Goal: Information Seeking & Learning: Check status

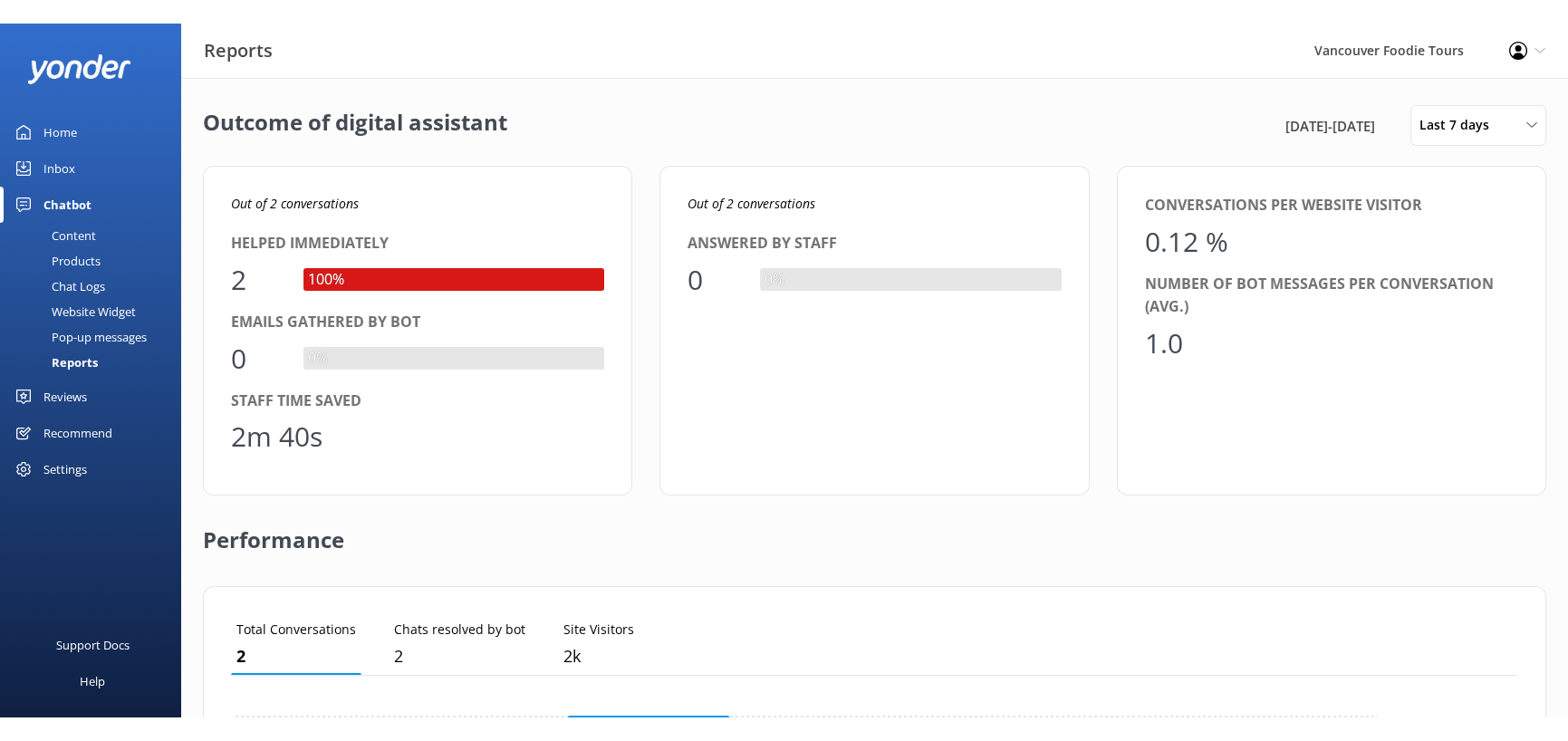
scroll to position [168, 1203]
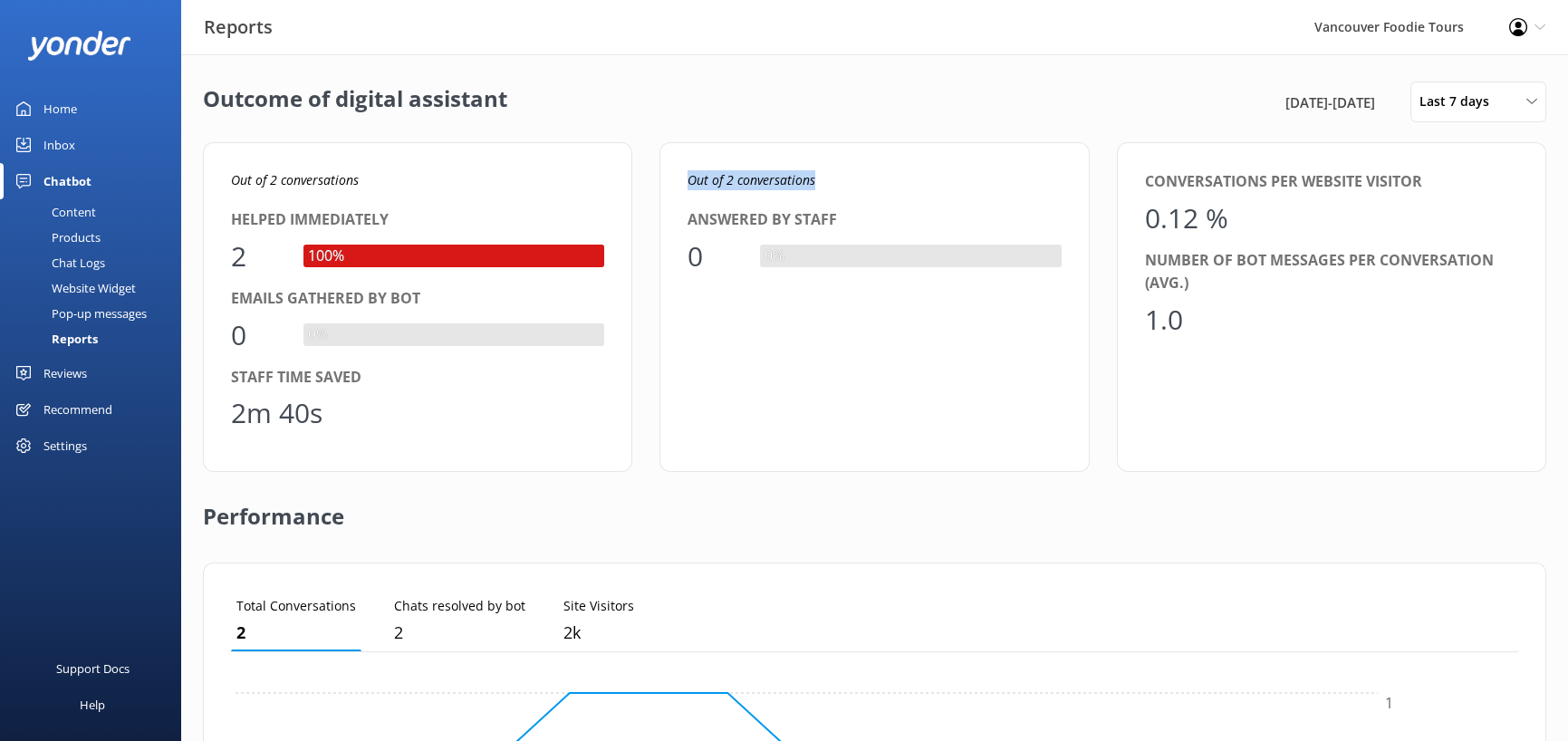
drag, startPoint x: 903, startPoint y: 225, endPoint x: 729, endPoint y: 223, distance: 174.0
click at [729, 191] on p "Out of 2 conversations" at bounding box center [874, 180] width 373 height 20
click at [868, 242] on div "Out of 2 conversations Answered by staff 0 0%" at bounding box center [874, 307] width 430 height 329
drag, startPoint x: 838, startPoint y: 265, endPoint x: 906, endPoint y: 394, distance: 145.8
click at [913, 279] on div "Answered by staff 0 0%" at bounding box center [874, 243] width 373 height 70
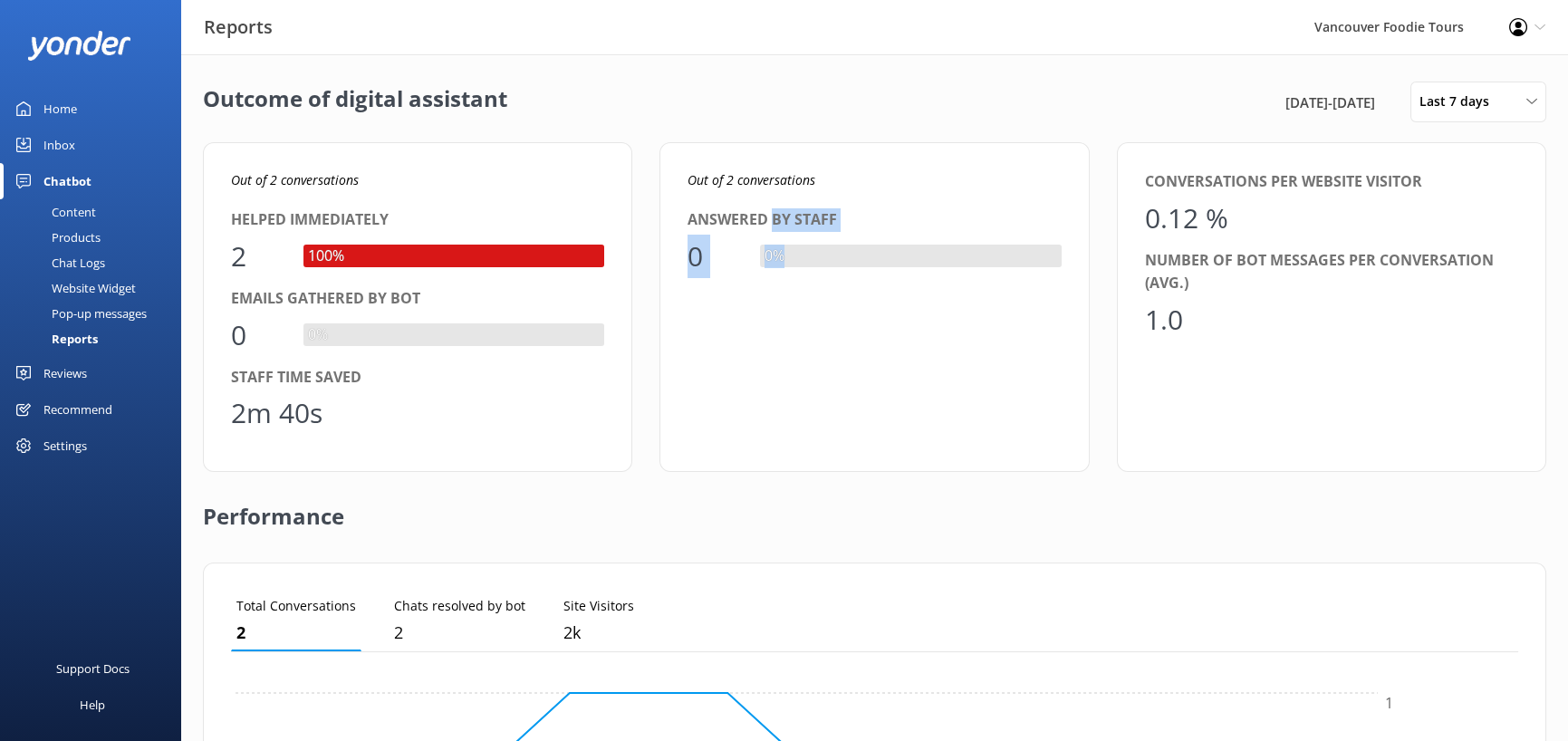
click at [903, 399] on div "Out of 2 conversations Answered by staff 0 0%" at bounding box center [874, 307] width 430 height 329
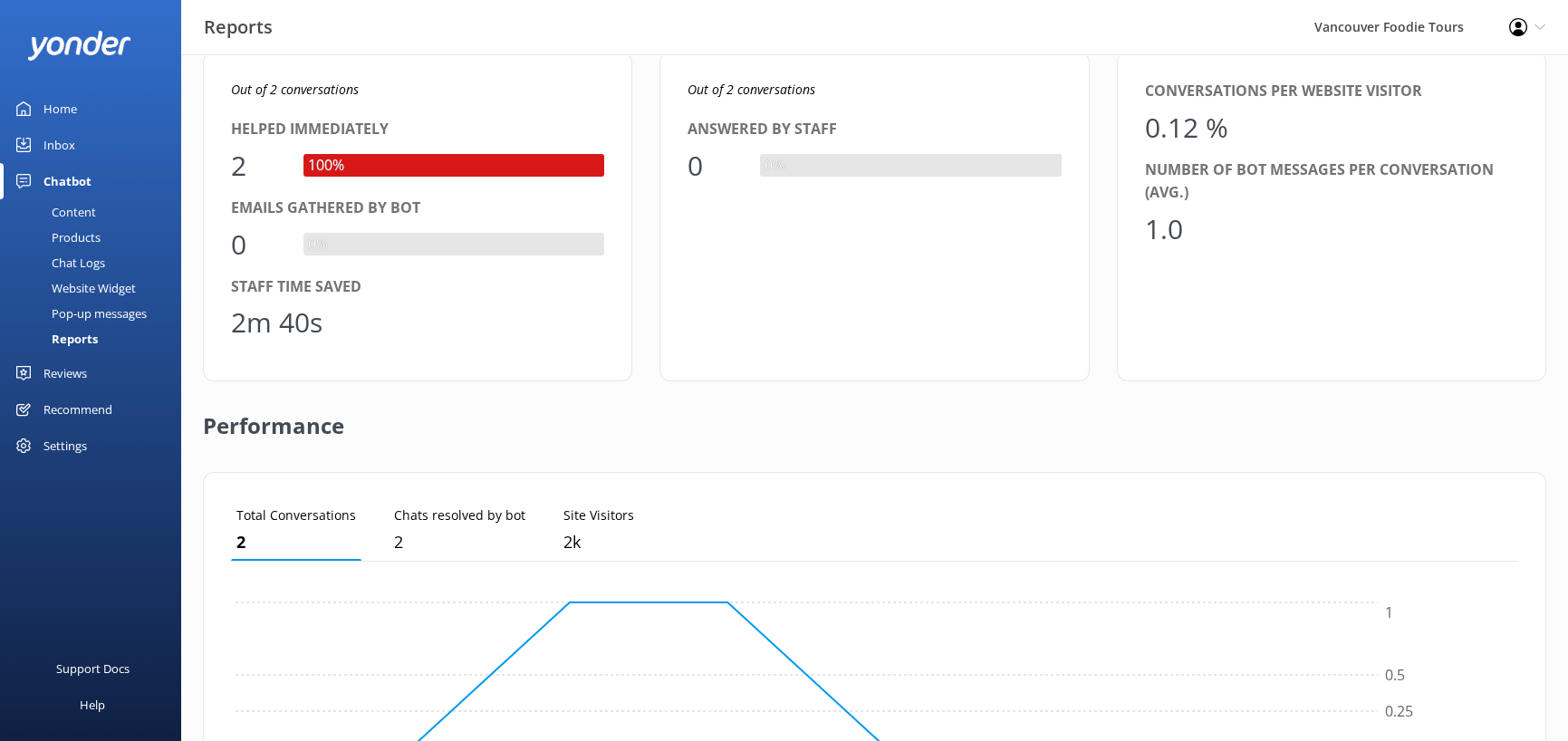
scroll to position [0, 0]
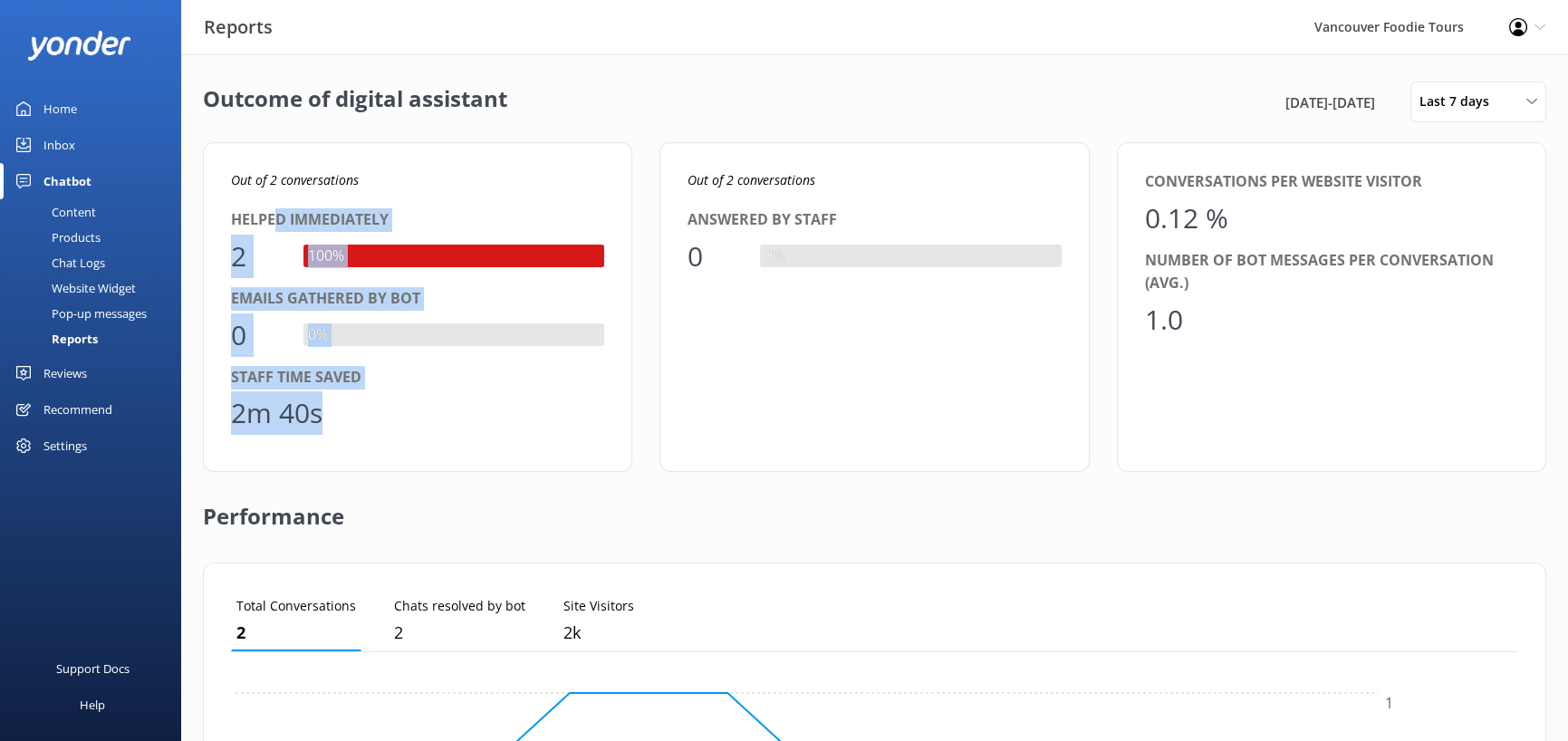
drag, startPoint x: 416, startPoint y: 327, endPoint x: 447, endPoint y: 523, distance: 198.4
click at [447, 472] on div "Out of 2 conversations Helped immediately 2 100% Emails gathered by bot 0 0% St…" at bounding box center [417, 307] width 430 height 329
click at [482, 435] on div "2m 40s" at bounding box center [417, 413] width 373 height 43
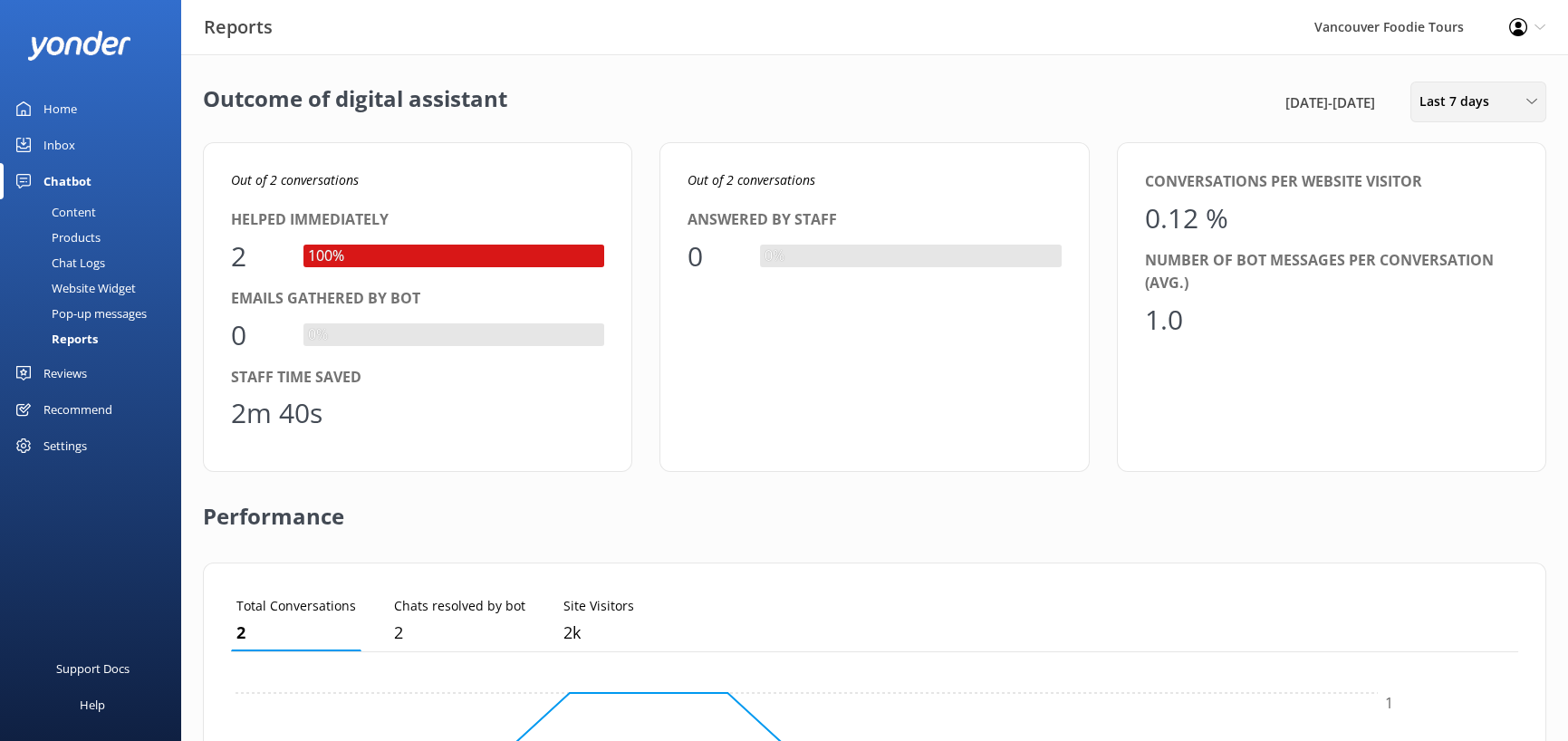
click at [1507, 111] on div "Last 7 days" at bounding box center [1478, 101] width 126 height 20
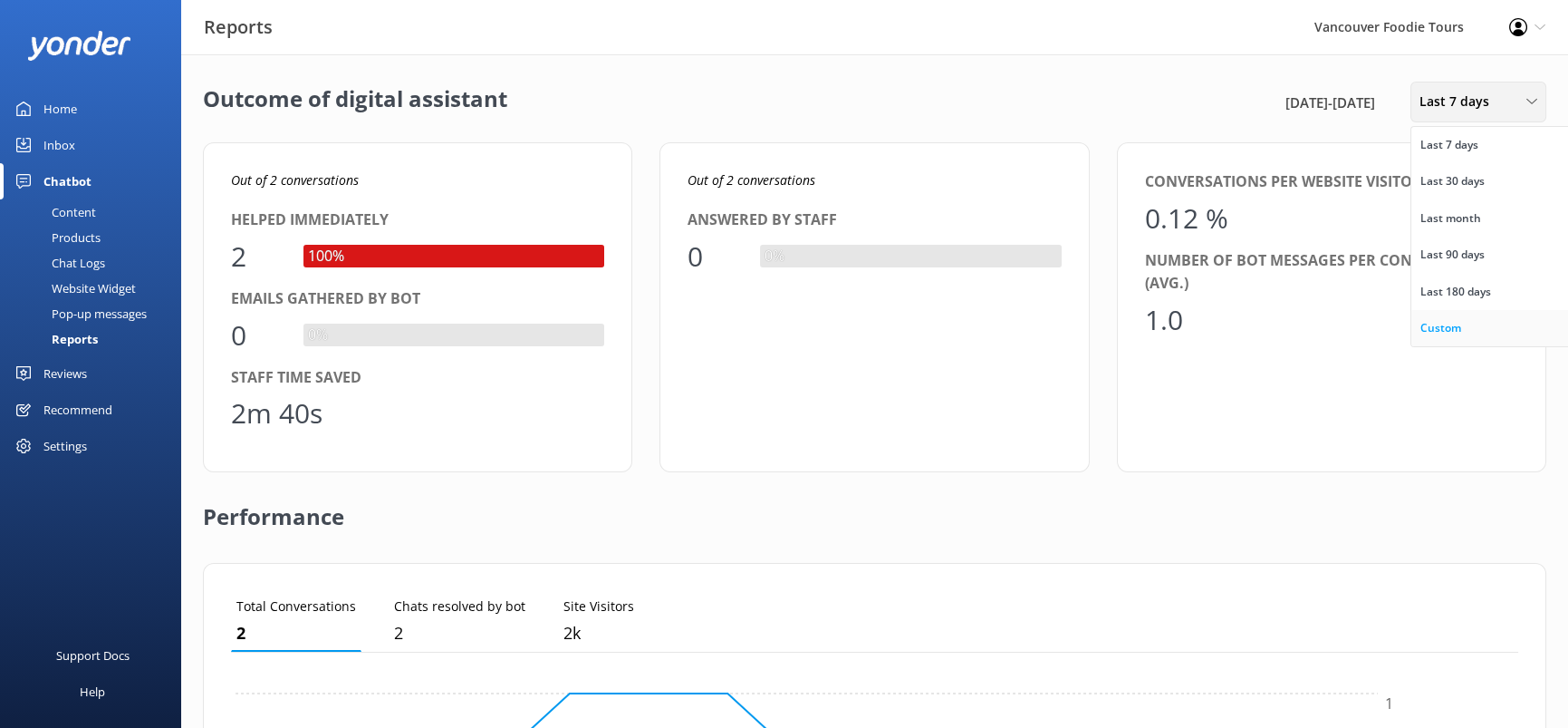
click at [1447, 346] on link "Custom" at bounding box center [1491, 329] width 161 height 36
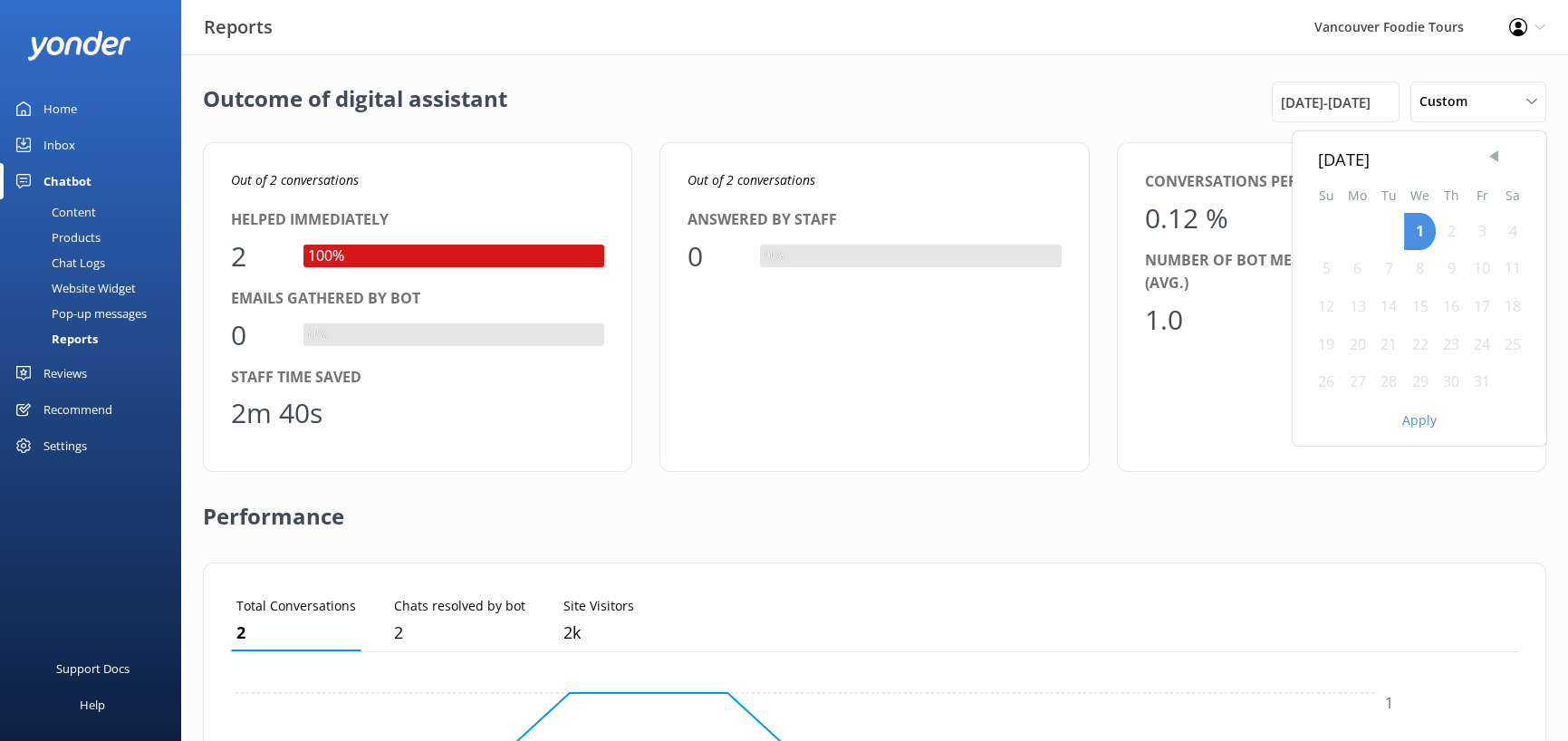
click at [1485, 166] on span "Previous Month" at bounding box center [1493, 156] width 18 height 18
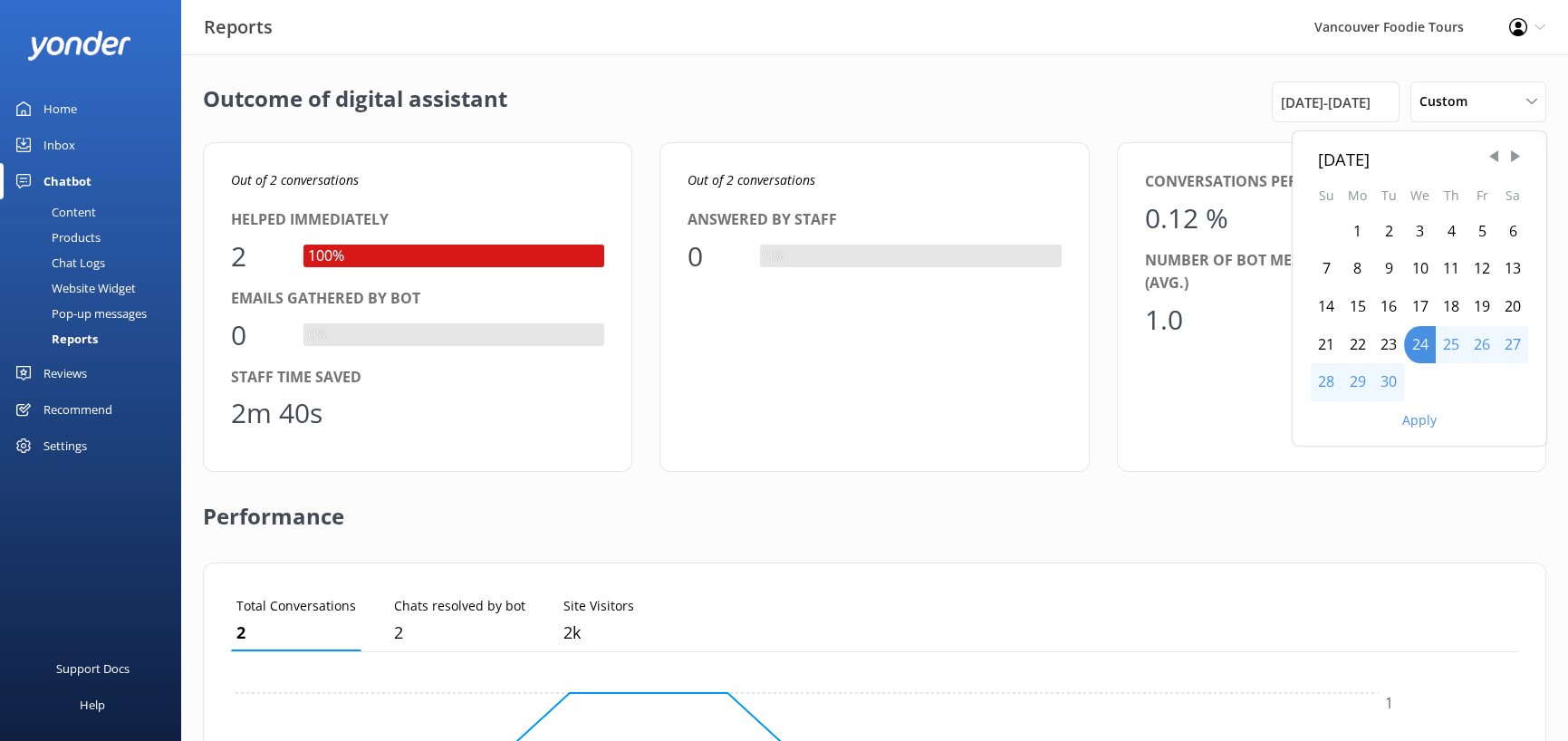
click at [1341, 251] on div "1" at bounding box center [1356, 232] width 32 height 38
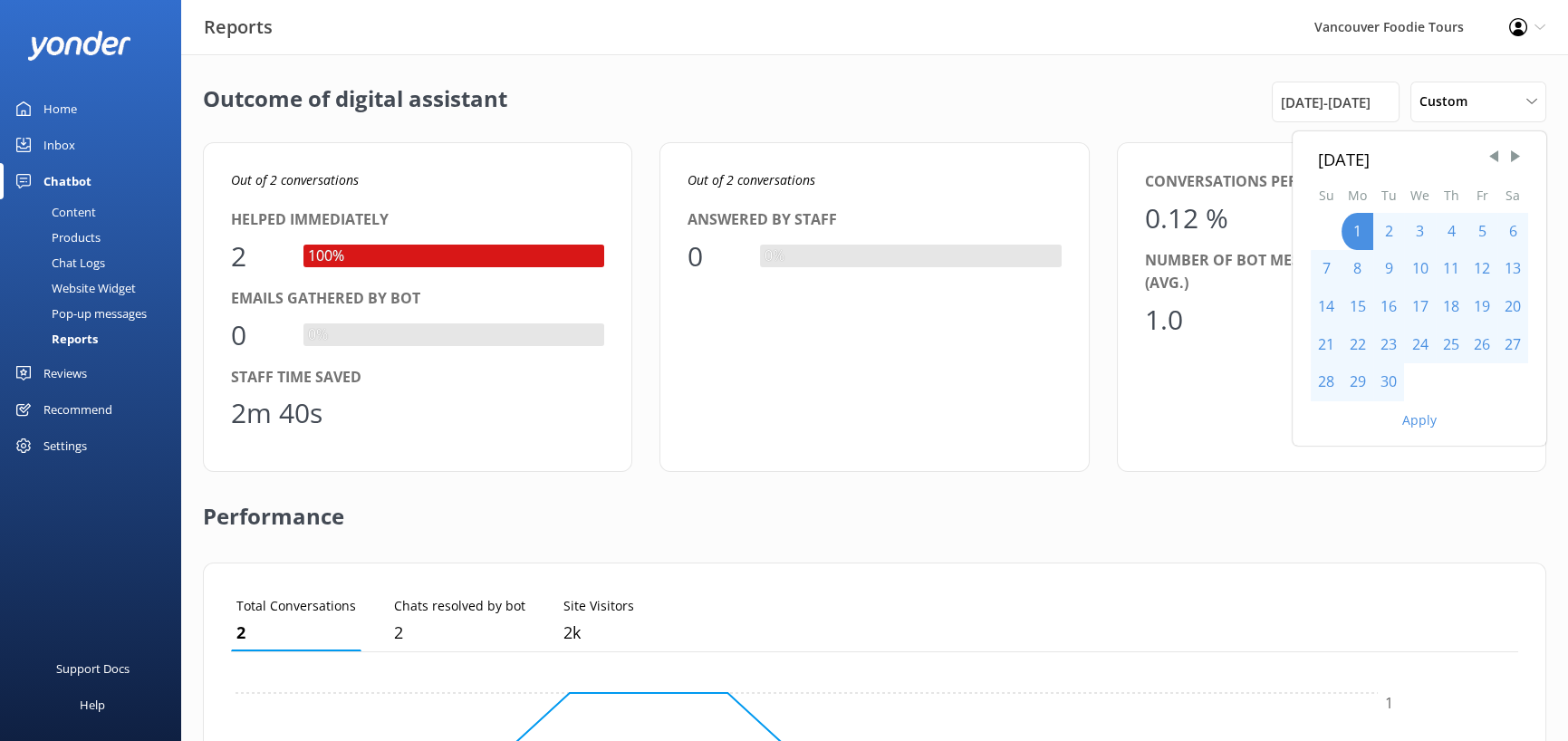
click at [1374, 401] on div "30" at bounding box center [1389, 382] width 31 height 38
click at [1402, 427] on button "Apply" at bounding box center [1420, 419] width 34 height 12
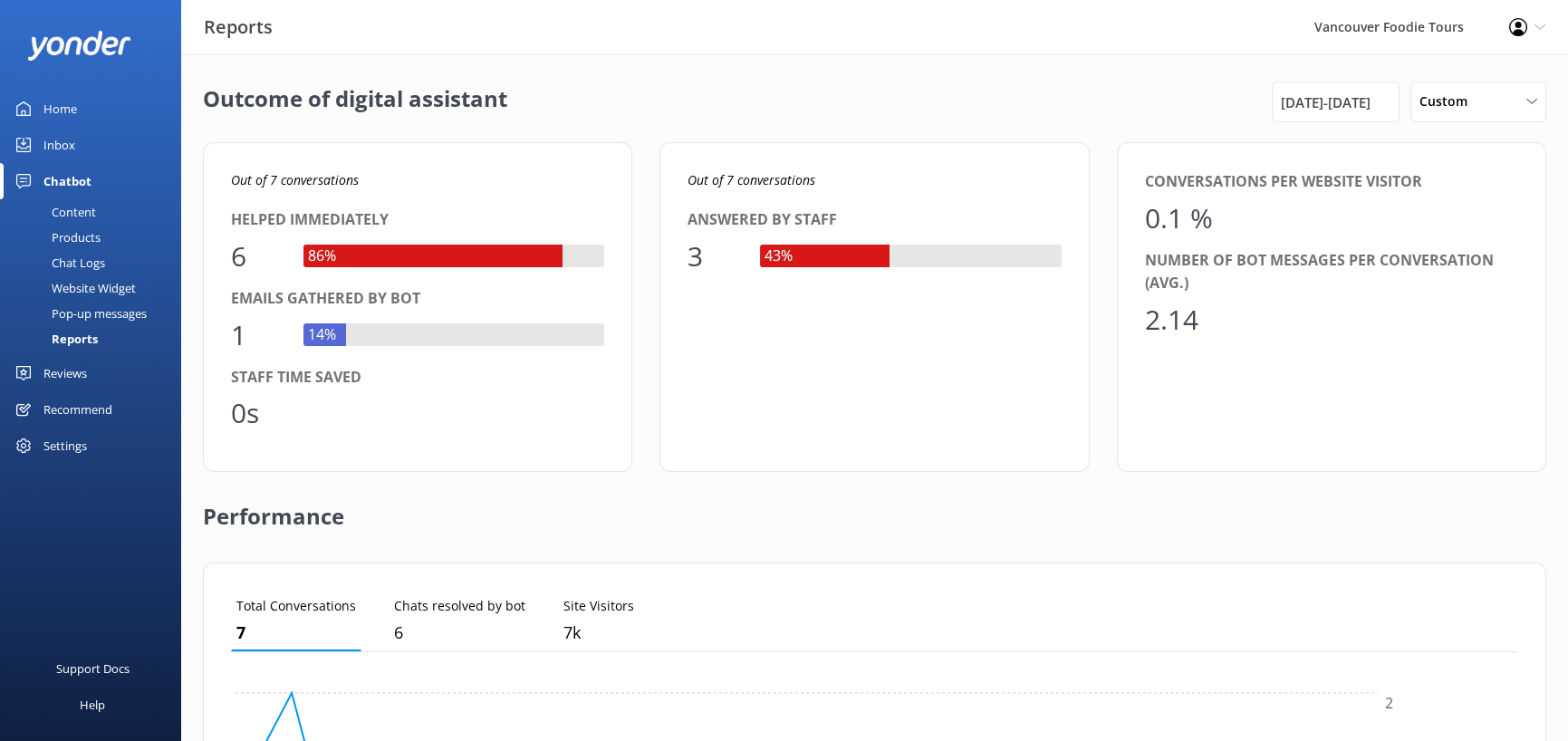
scroll to position [181, 0]
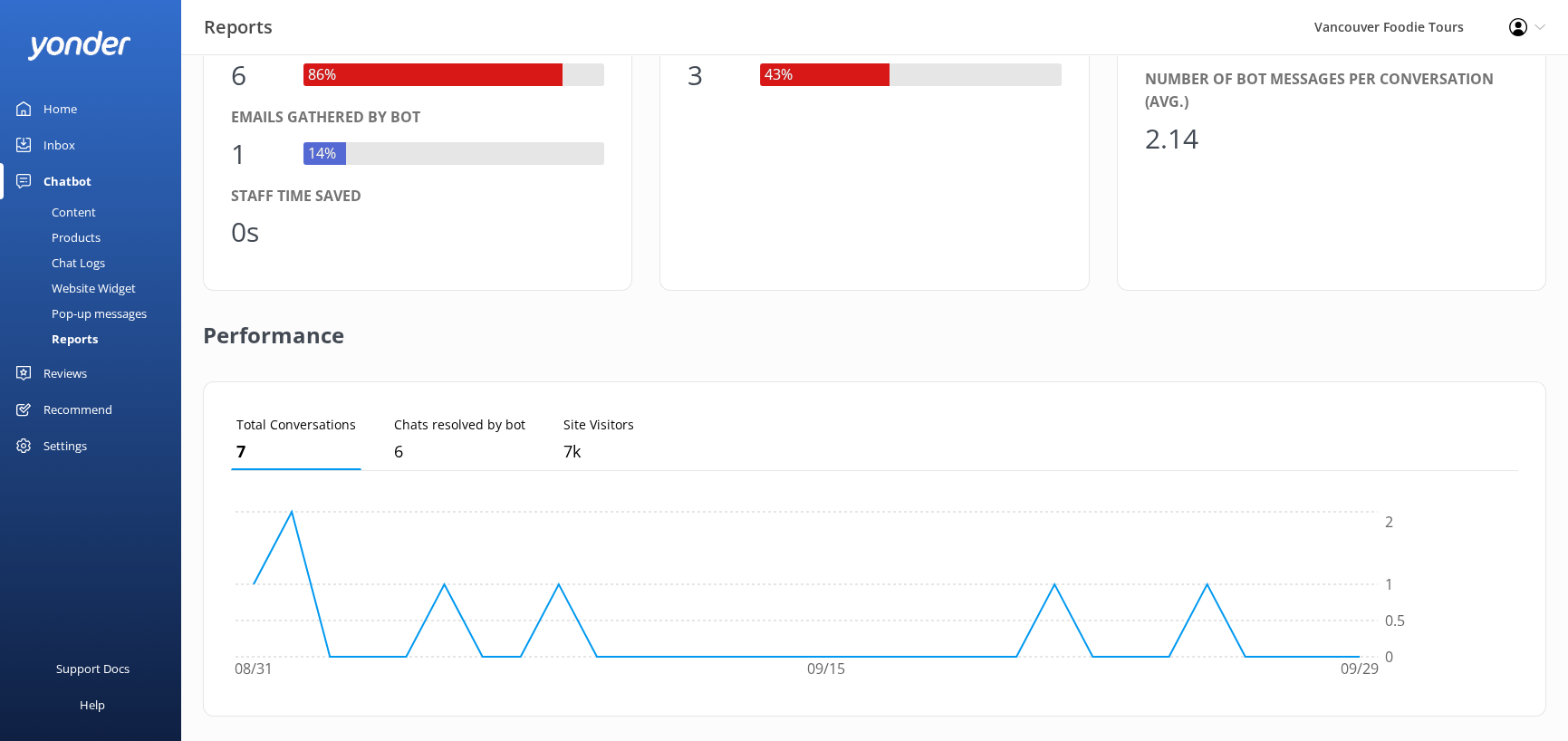
click at [111, 163] on link "Inbox" at bounding box center [90, 145] width 181 height 36
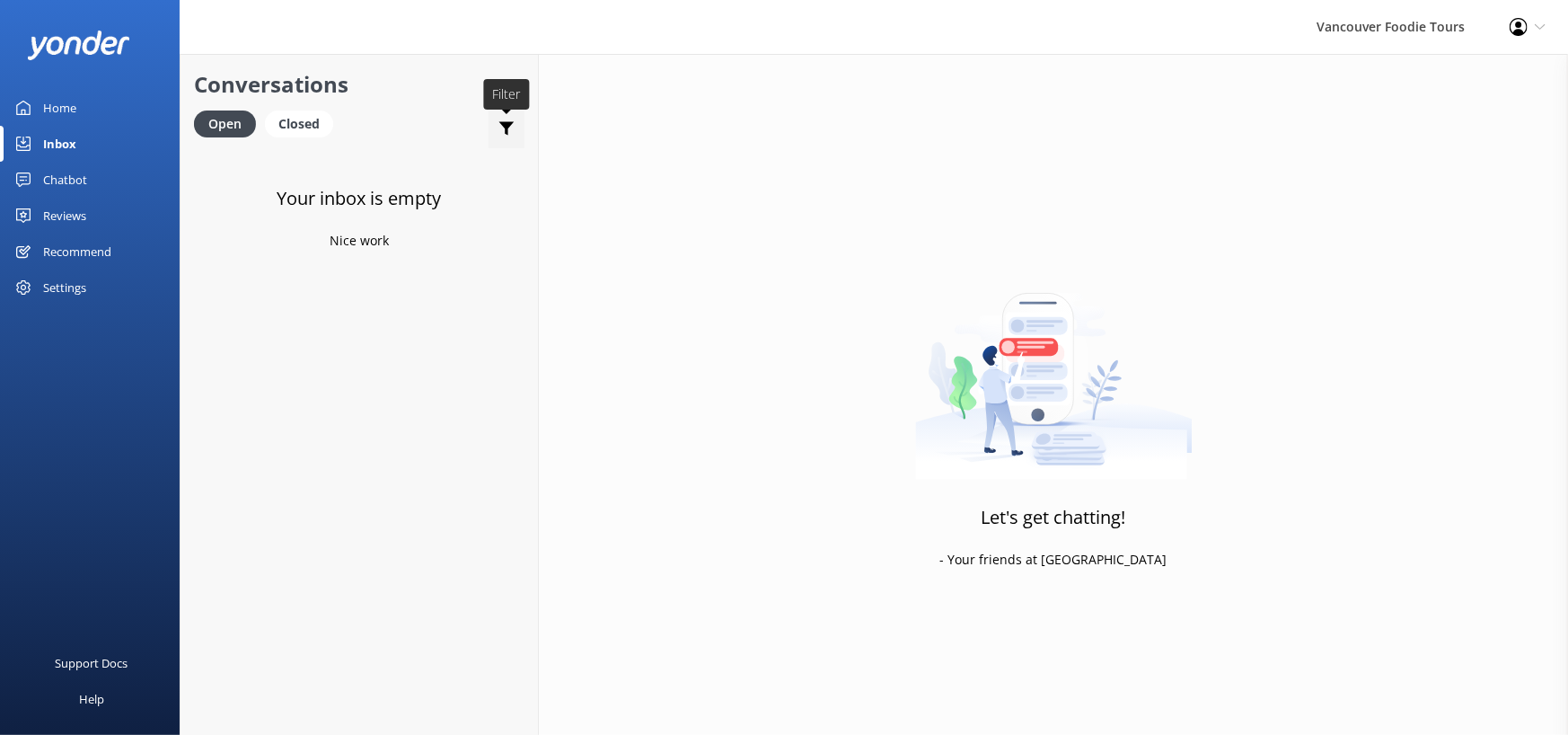
click at [515, 138] on icon at bounding box center [506, 128] width 18 height 18
click at [333, 138] on div "Closed" at bounding box center [299, 123] width 68 height 27
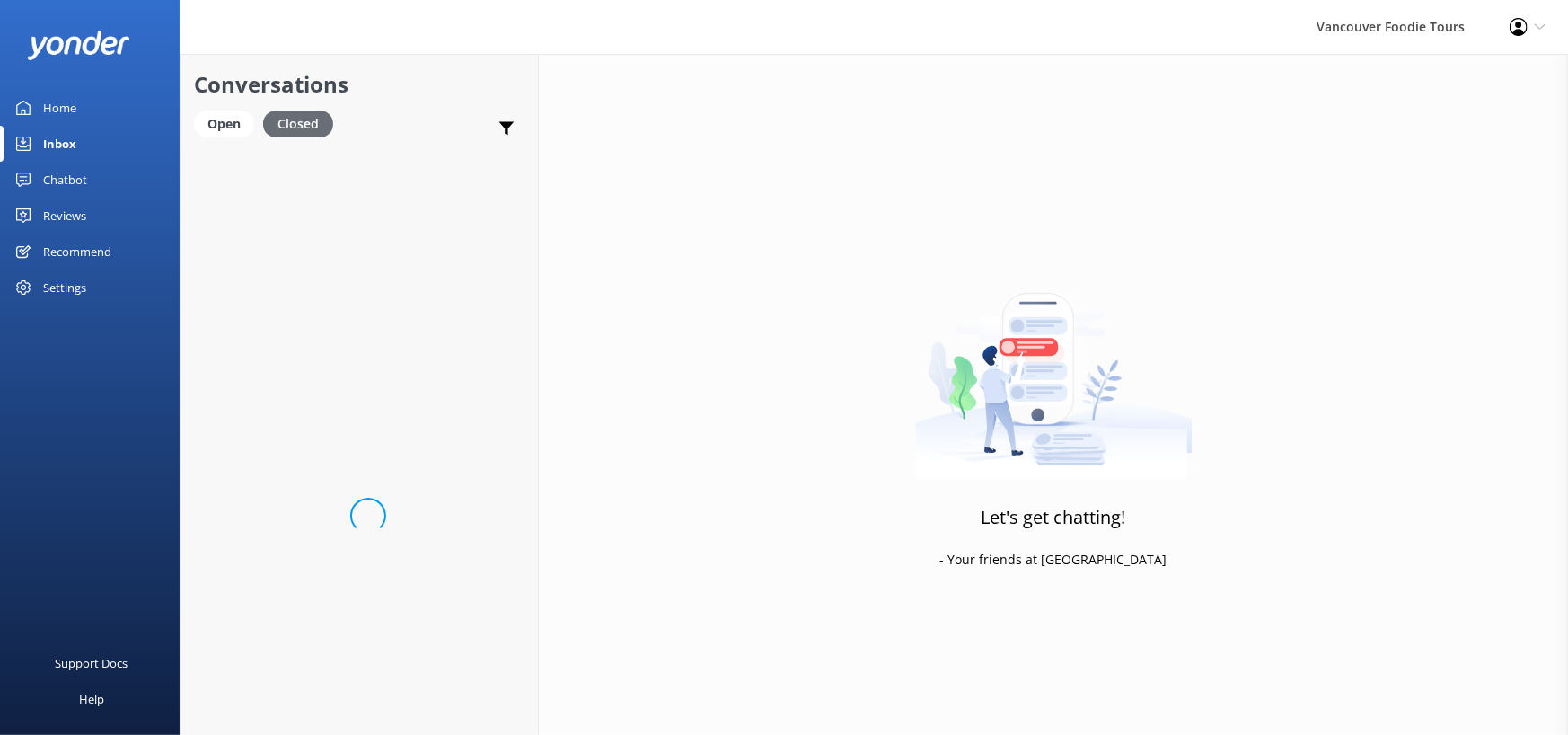
click at [333, 138] on div "Closed" at bounding box center [298, 123] width 70 height 27
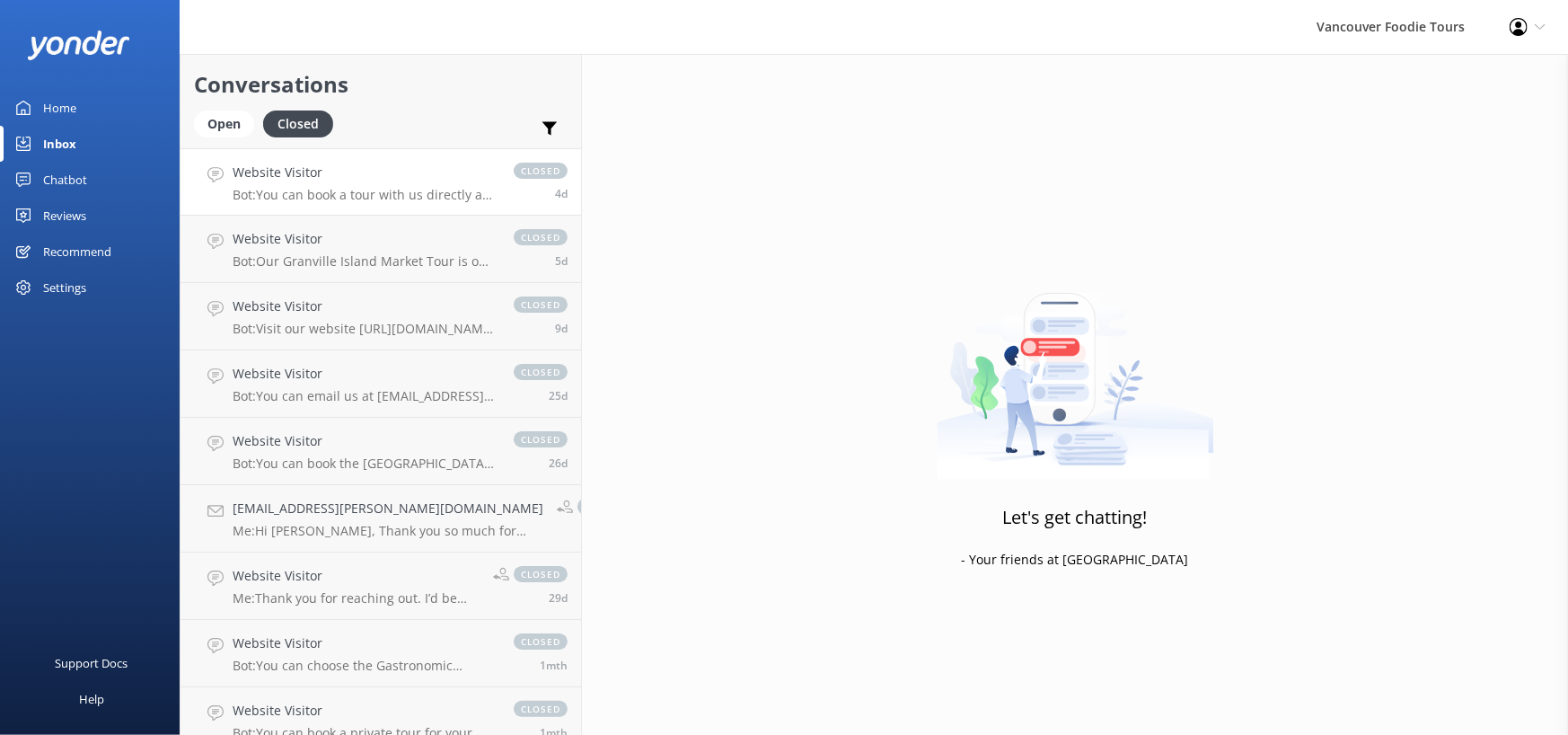
click at [410, 198] on link "Website Visitor Bot: You can book a tour with us directly at [URL][DOMAIN_NAME]…" at bounding box center [381, 181] width 401 height 67
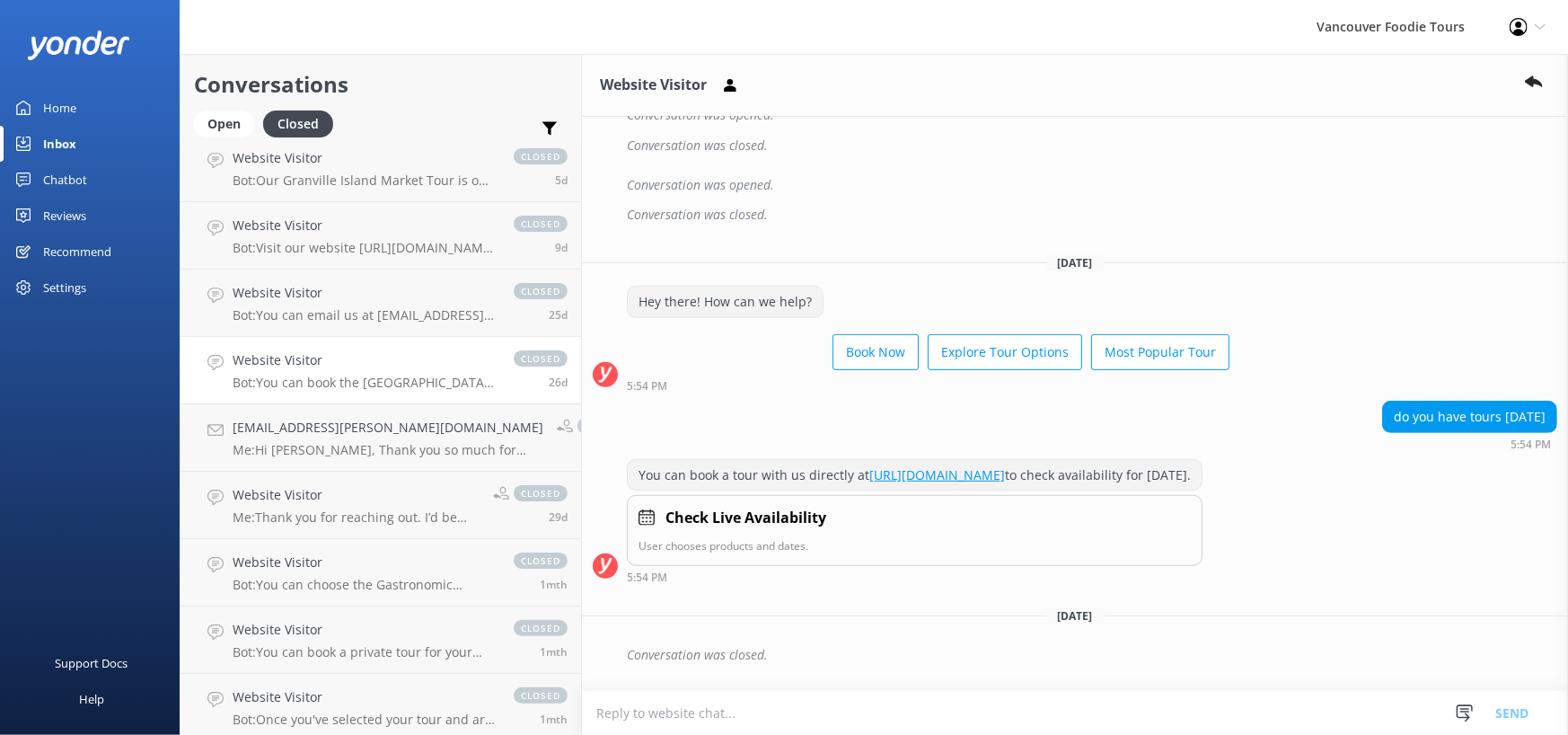
scroll to position [90, 0]
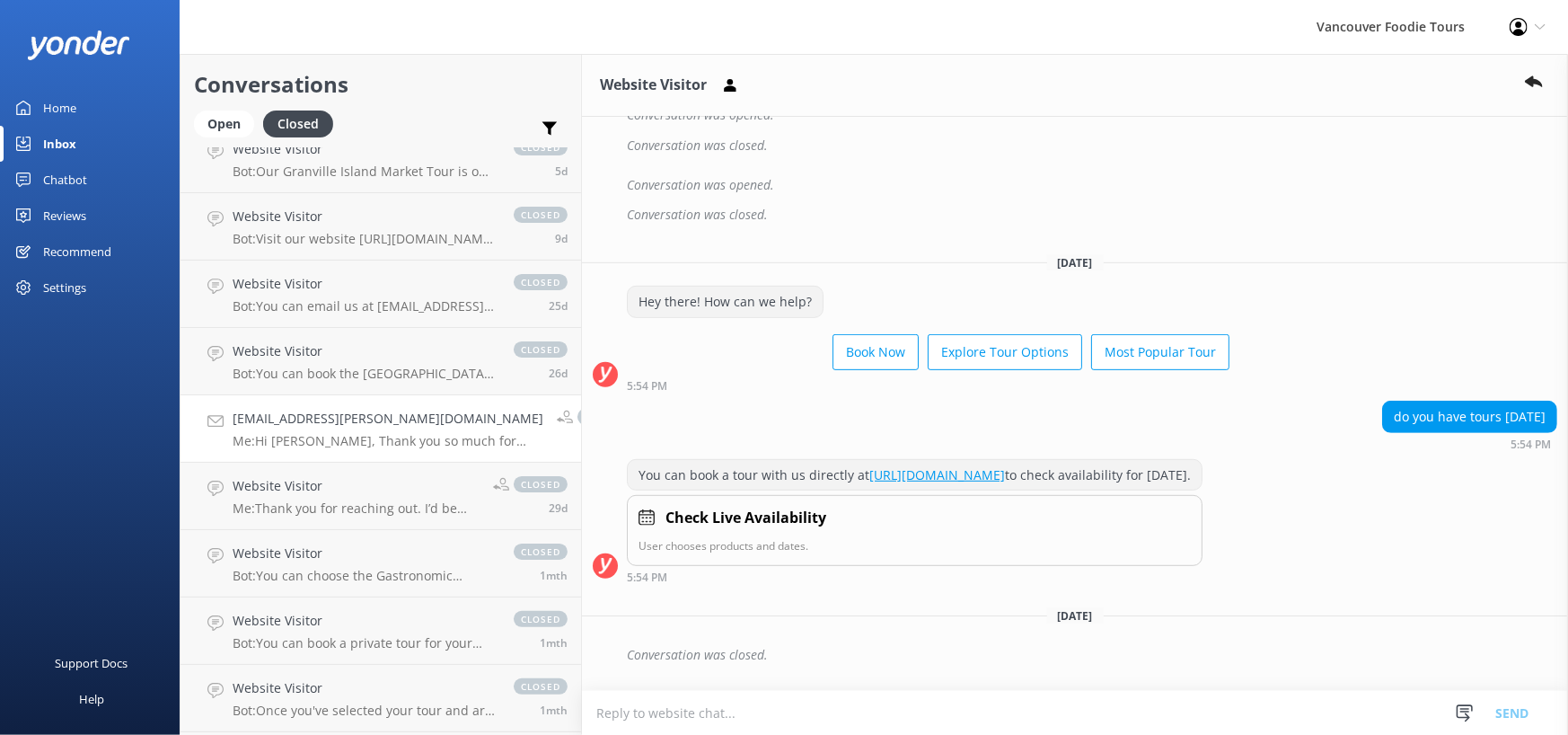
click at [278, 462] on link "[PERSON_NAME][EMAIL_ADDRESS][PERSON_NAME][DOMAIN_NAME] Me: Hi [PERSON_NAME], Th…" at bounding box center [381, 428] width 401 height 67
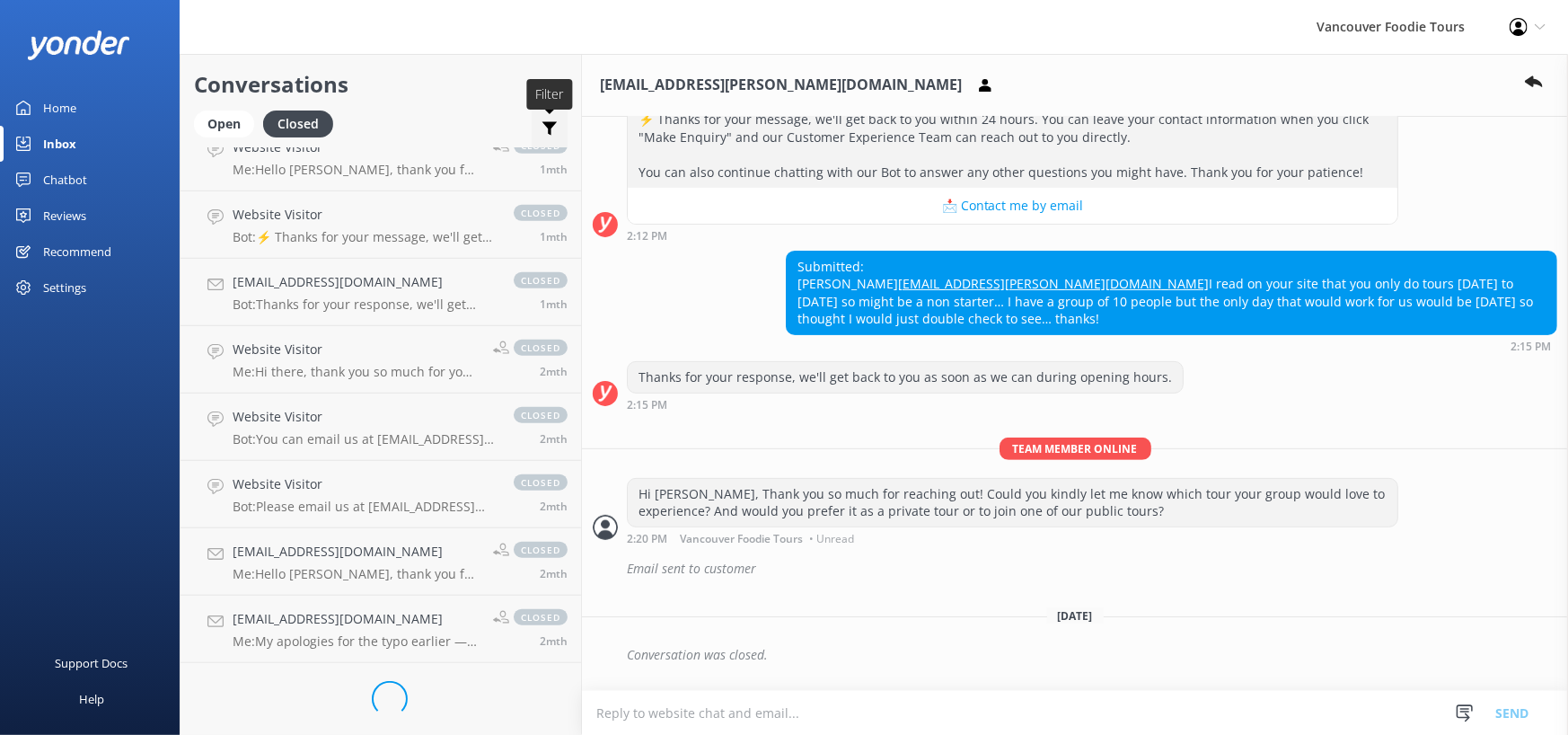
scroll to position [1079, 0]
click at [558, 136] on use at bounding box center [551, 129] width 15 height 13
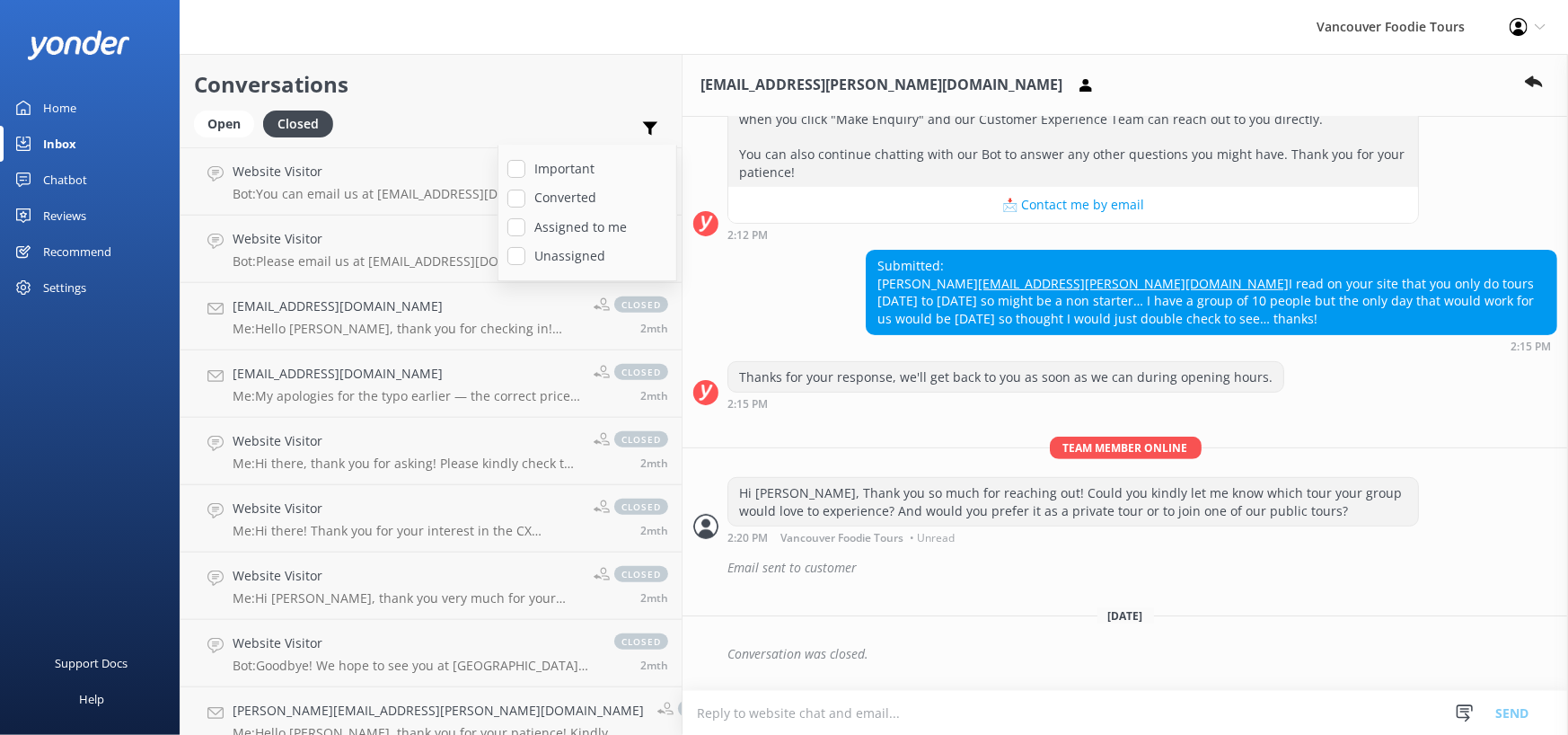
click at [596, 148] on div "Open Closed Important Converted Assigned to me Unassigned" at bounding box center [431, 131] width 475 height 43
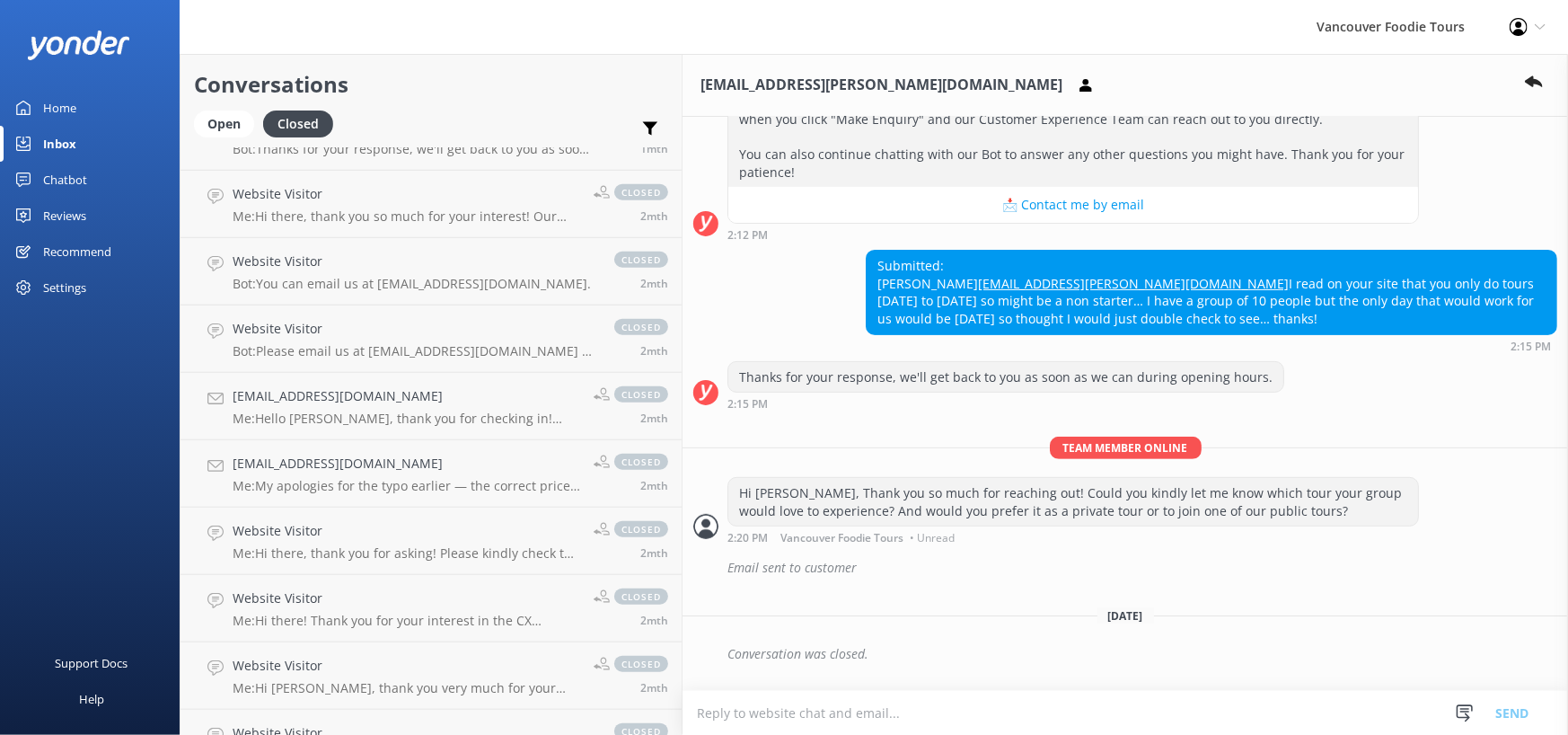
scroll to position [629, 0]
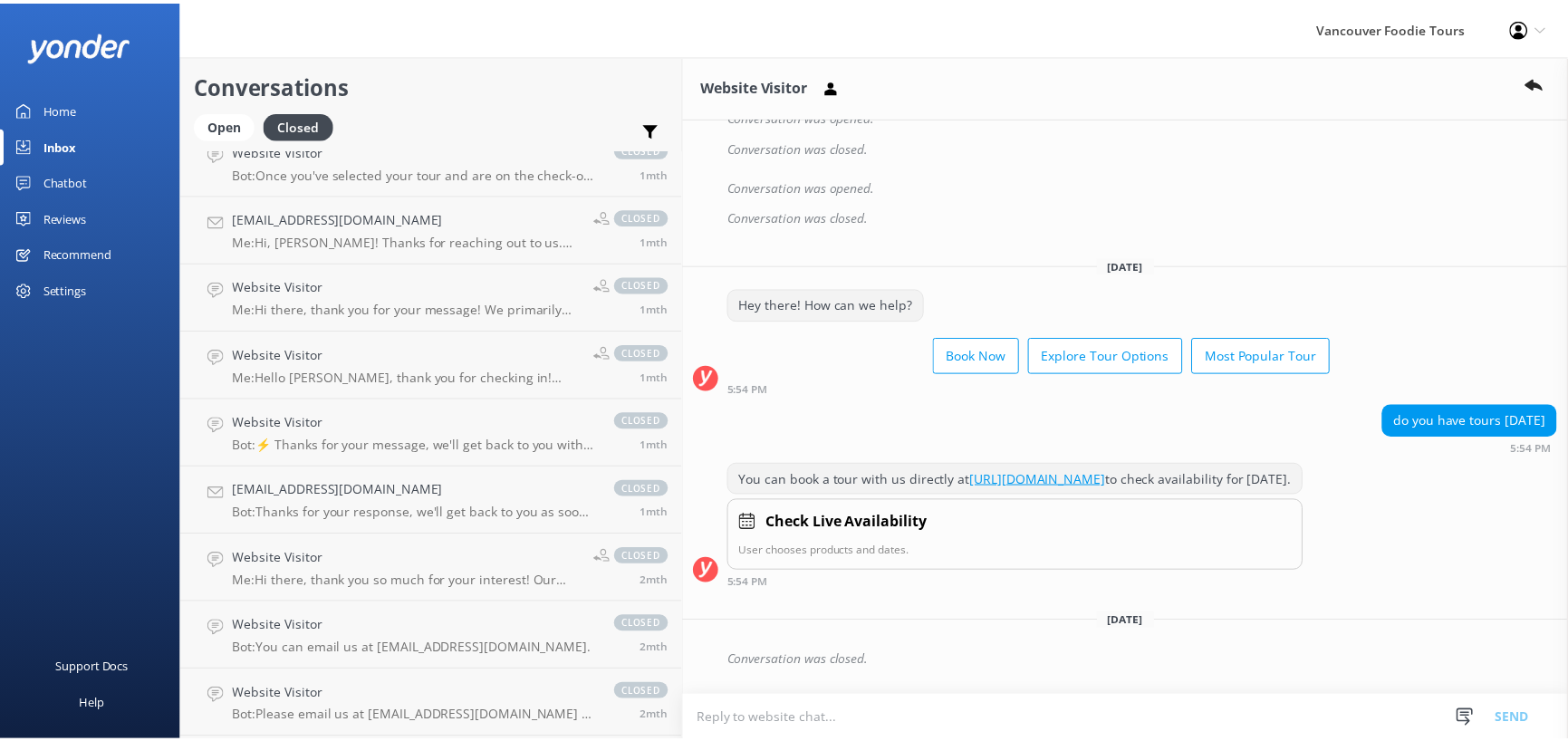
scroll to position [731, 0]
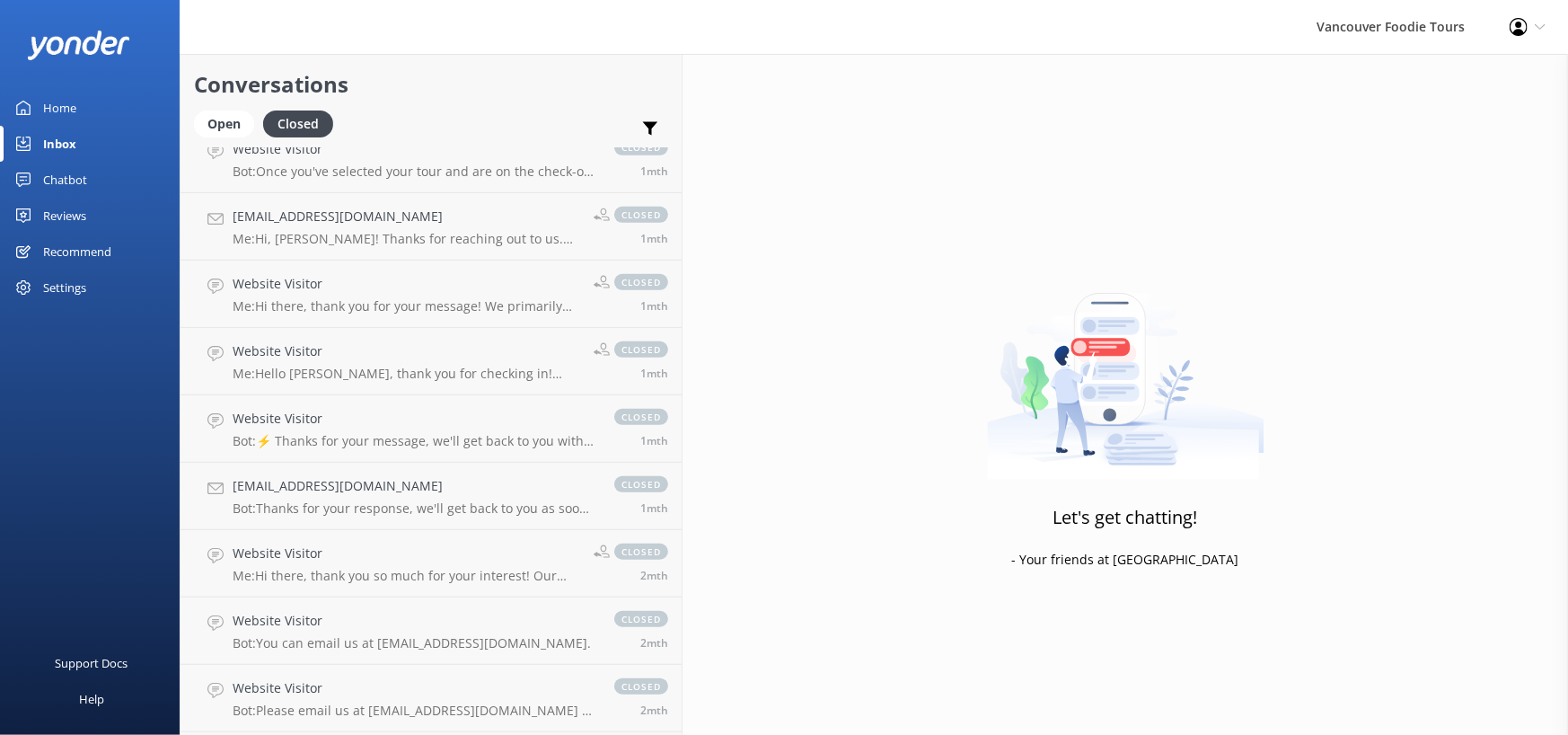
click at [76, 125] on div "Home" at bounding box center [59, 108] width 33 height 36
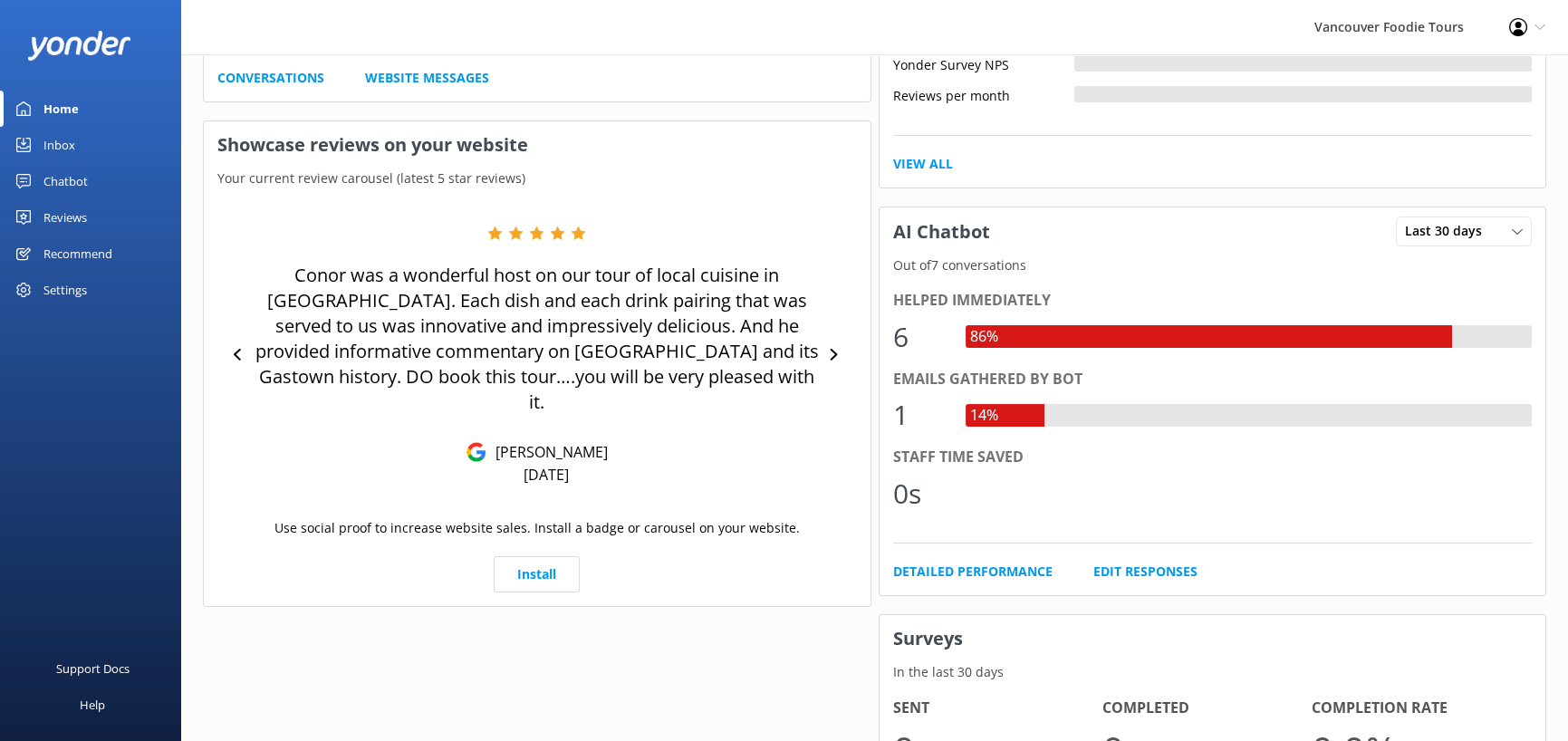
scroll to position [906, 0]
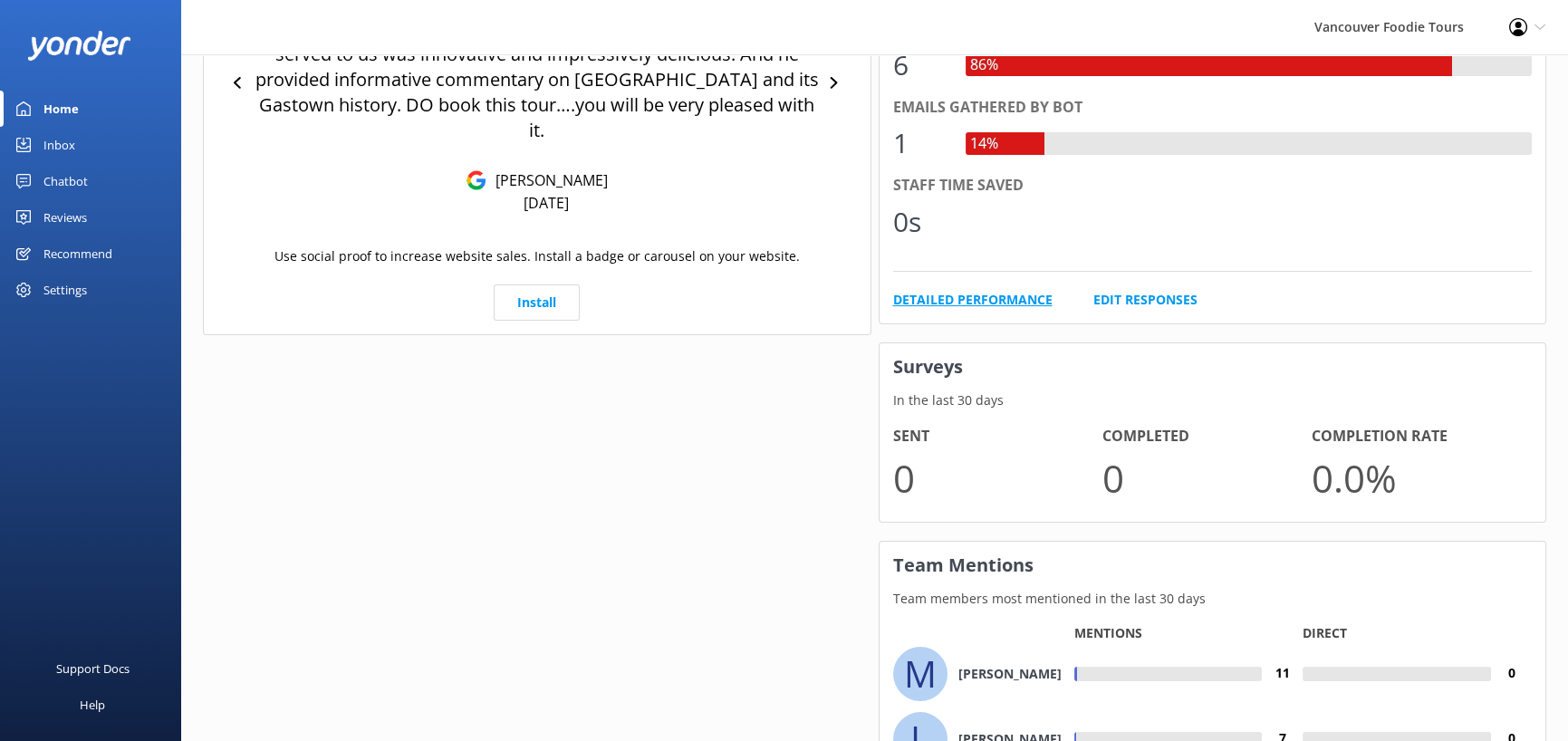
click at [1042, 310] on link "Detailed Performance" at bounding box center [973, 300] width 160 height 20
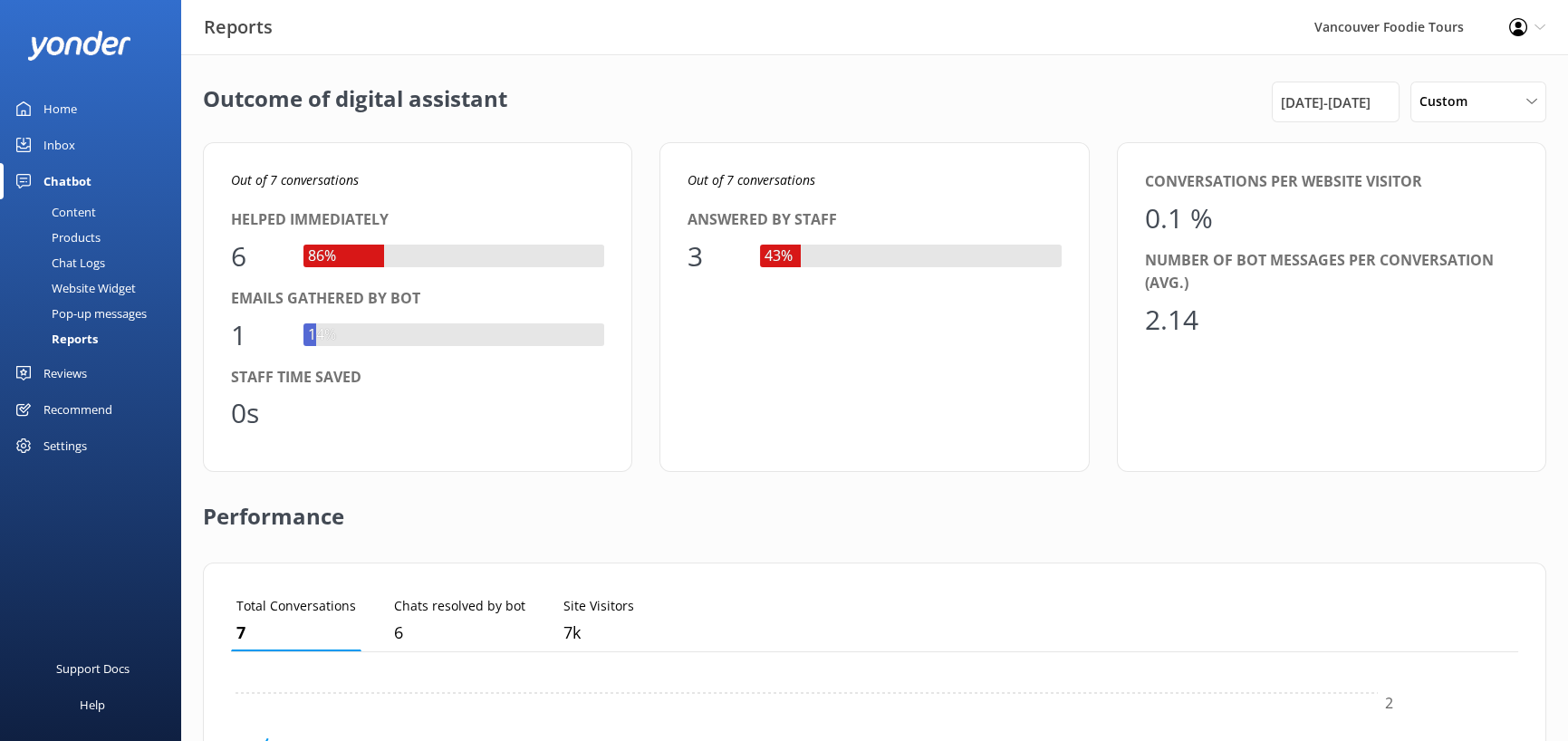
scroll to position [168, 1203]
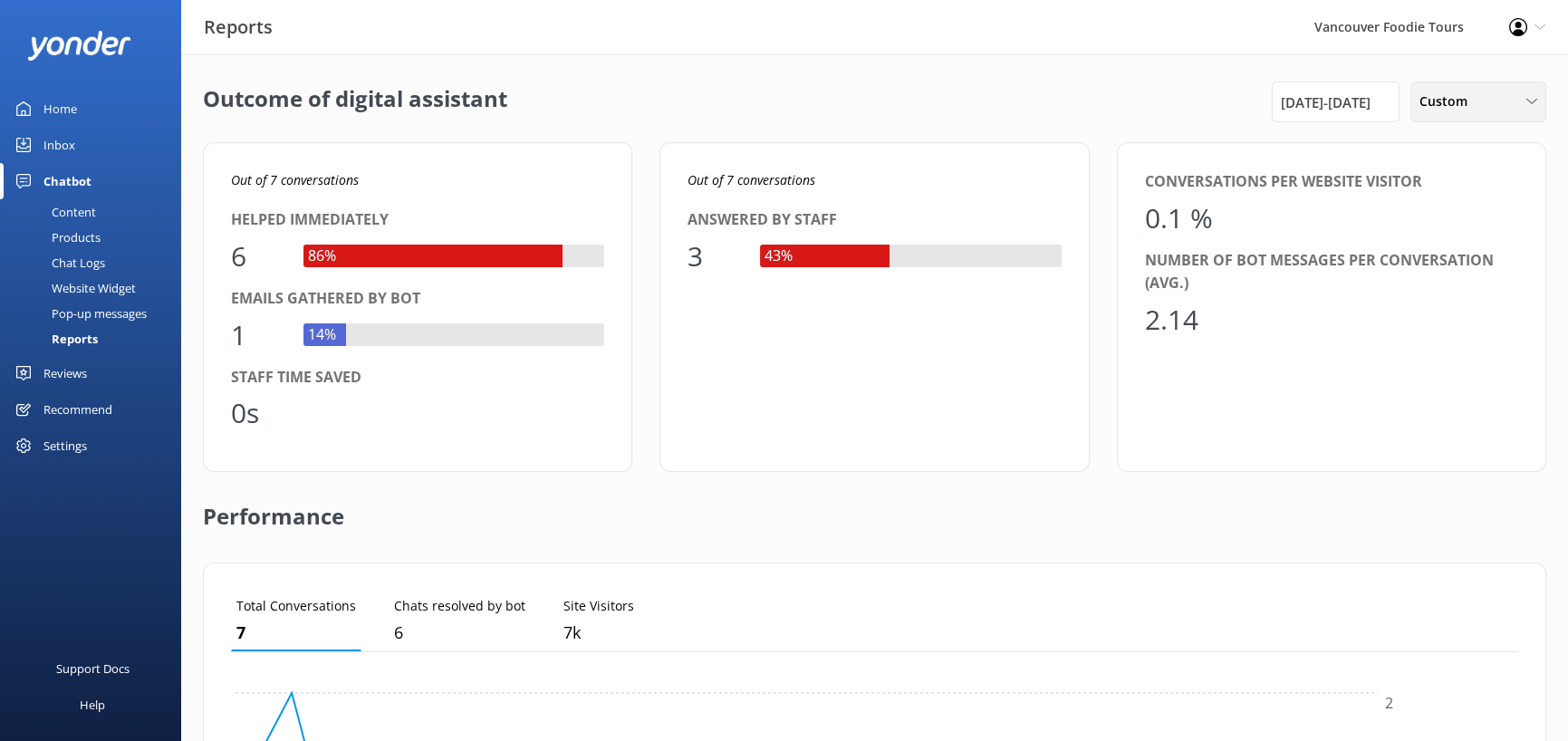
click at [1449, 123] on div "Custom Last 7 days Last 30 days Last month Last 90 days Last 180 days Custom" at bounding box center [1478, 101] width 136 height 41
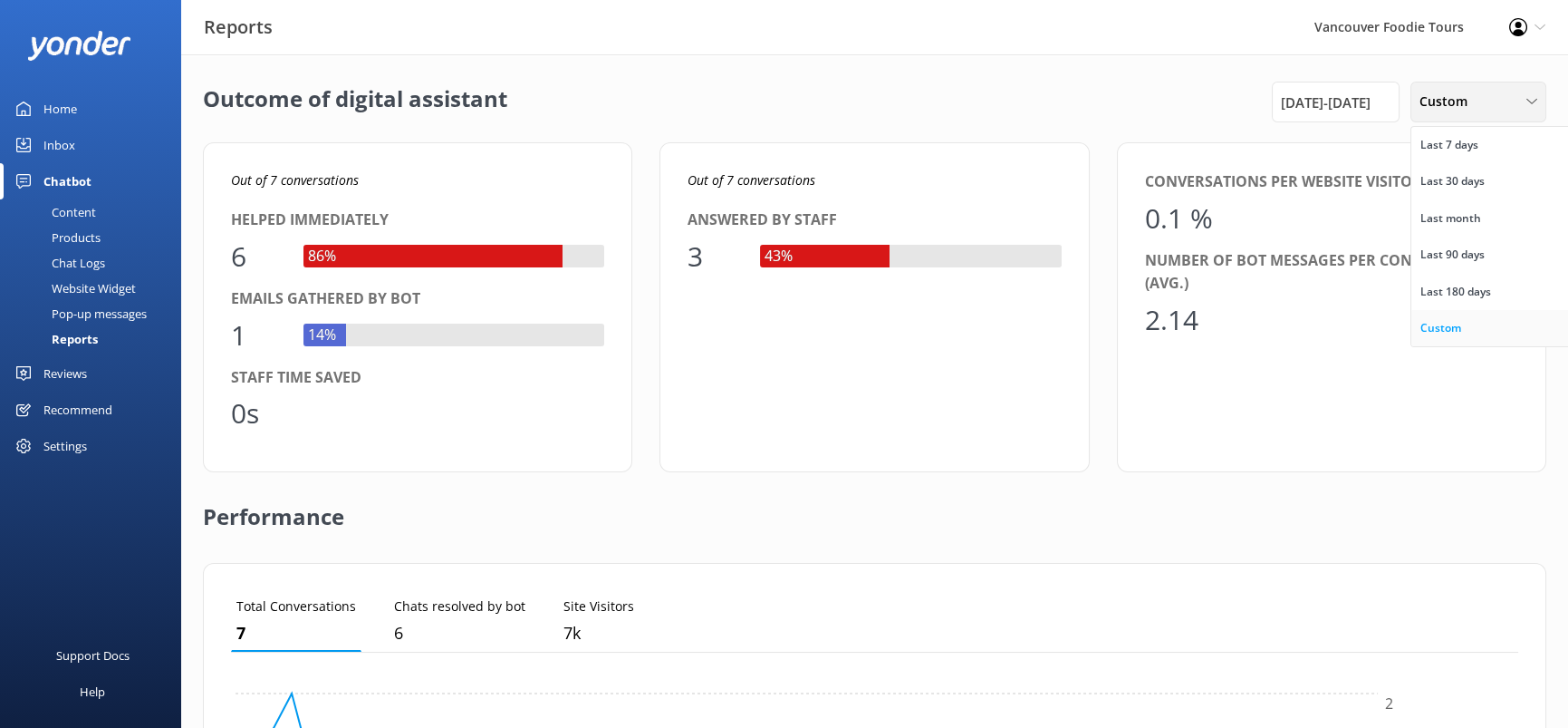
click at [1425, 337] on div "Custom" at bounding box center [1441, 328] width 41 height 18
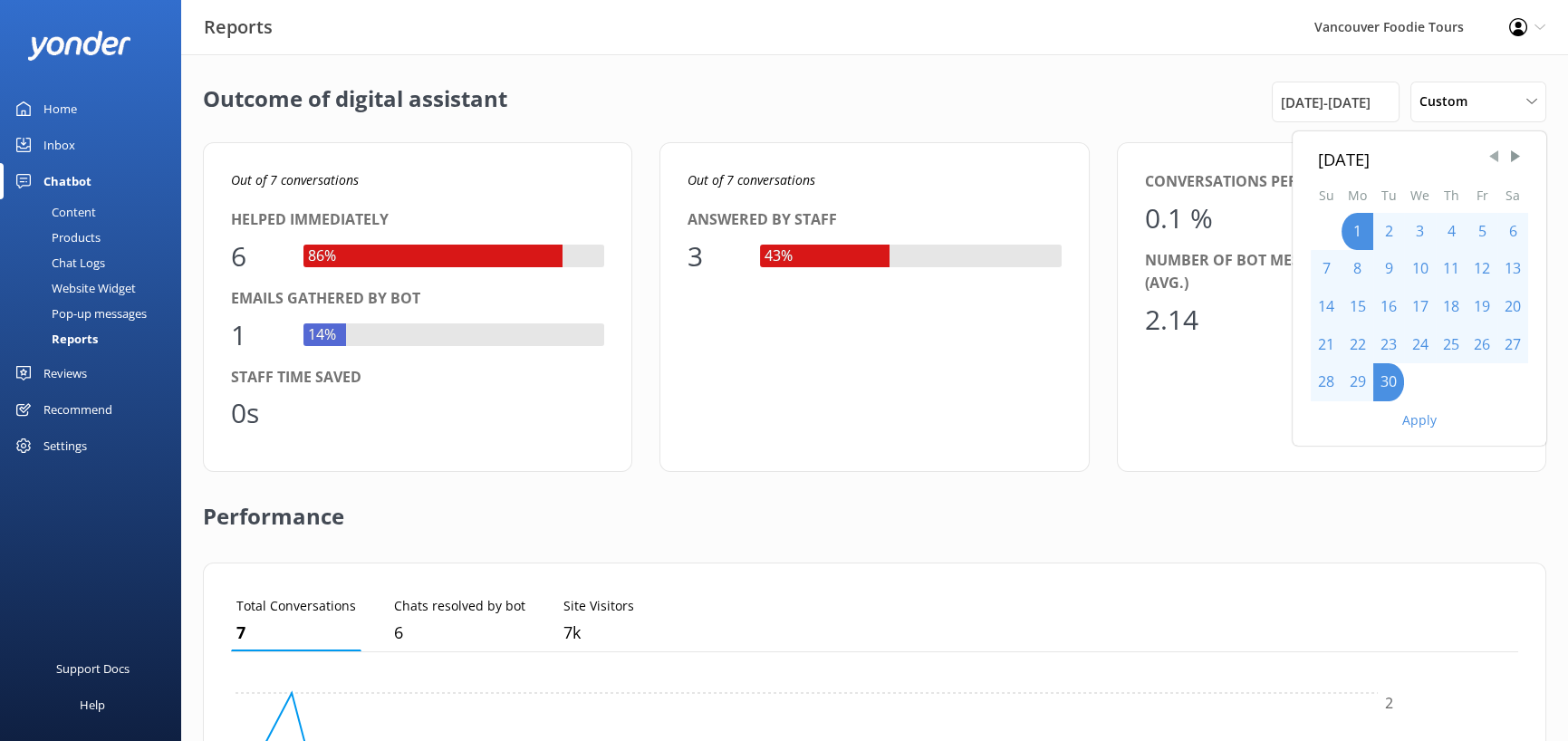
click at [1485, 166] on span "Previous Month" at bounding box center [1493, 156] width 18 height 18
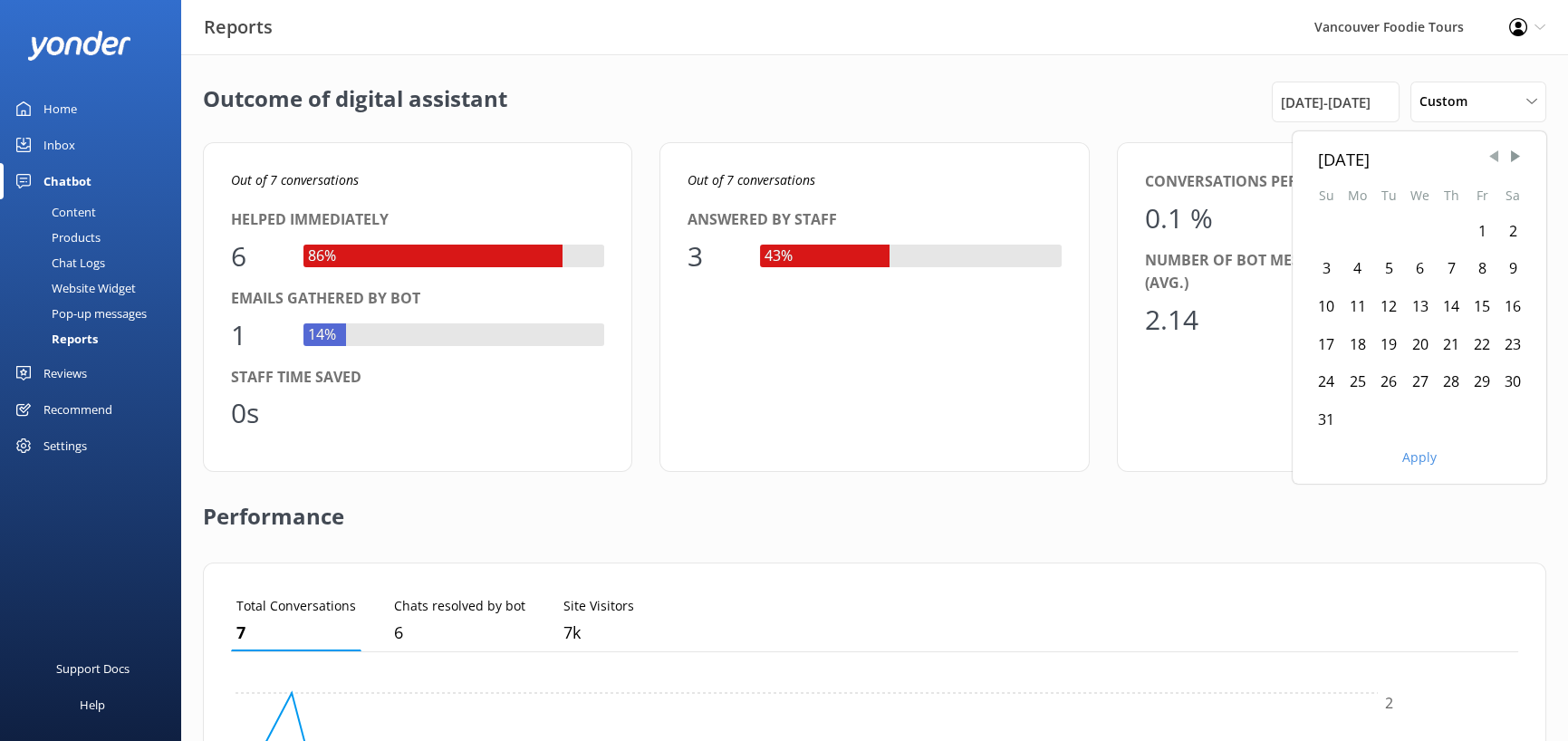
click at [1485, 166] on span "Previous Month" at bounding box center [1493, 156] width 18 height 18
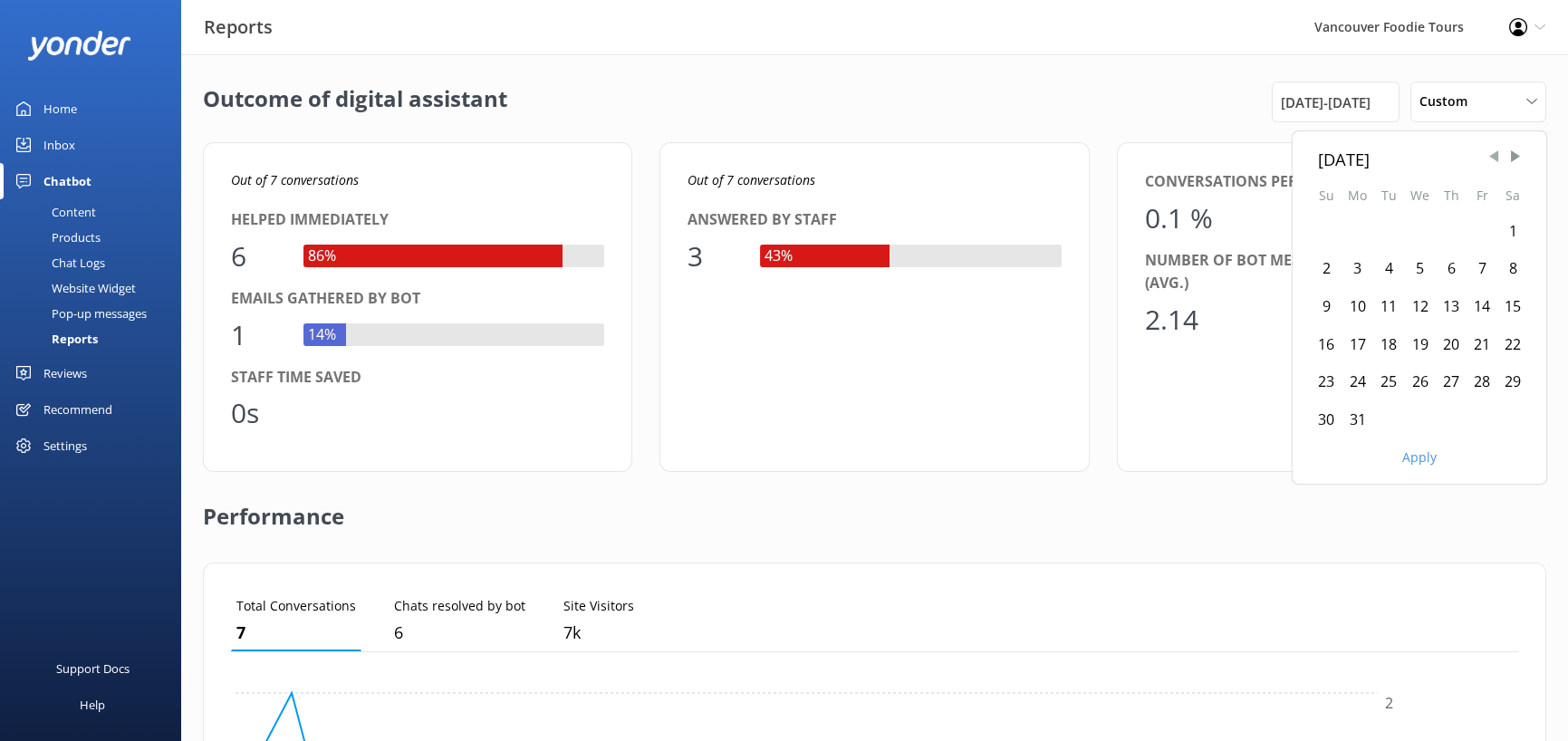
click at [1485, 166] on span "Previous Month" at bounding box center [1493, 156] width 18 height 18
click at [1404, 251] on div "1" at bounding box center [1420, 232] width 32 height 38
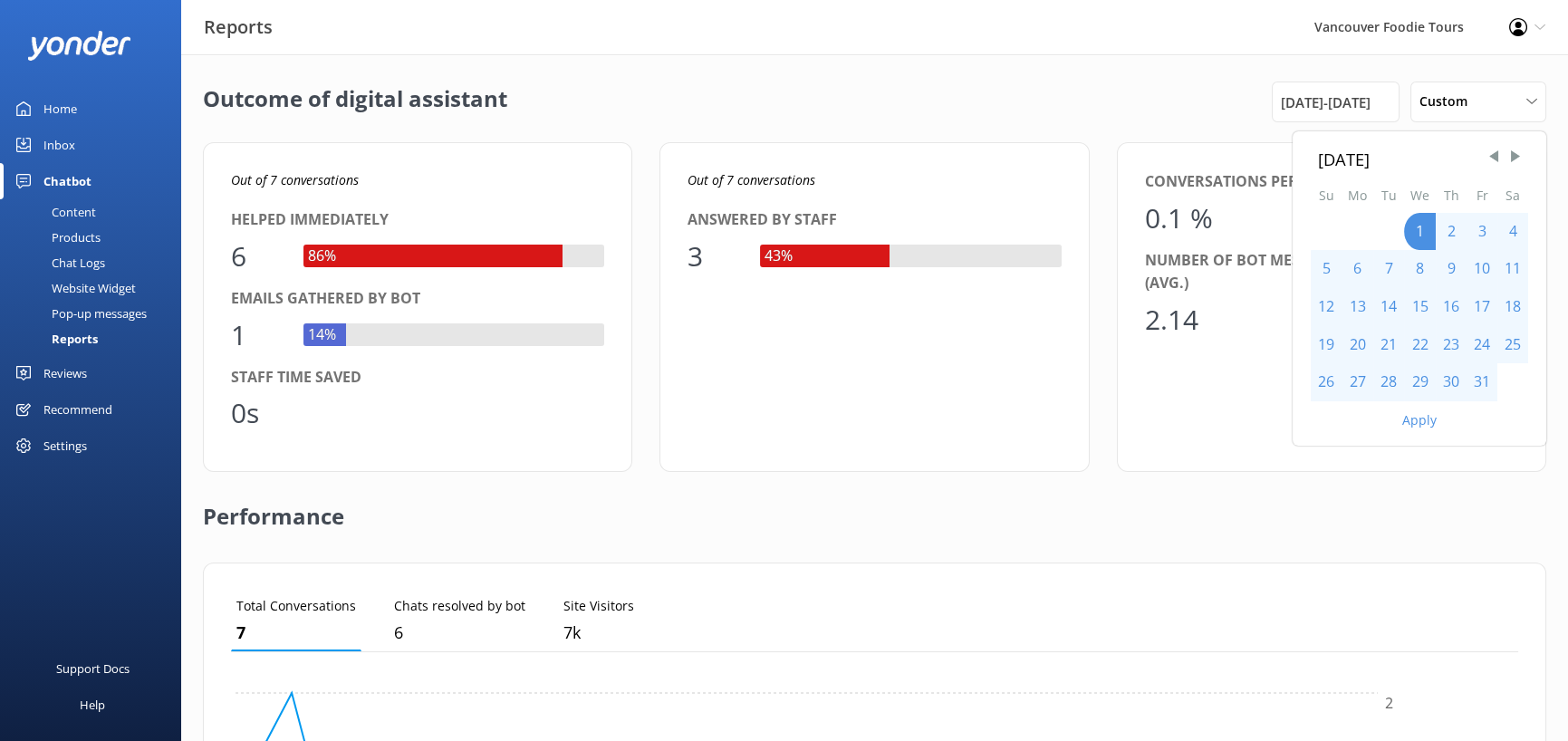
click at [1318, 172] on div "[DATE]" at bounding box center [1420, 158] width 203 height 26
click at [1511, 166] on span "Next Month" at bounding box center [1515, 156] width 18 height 18
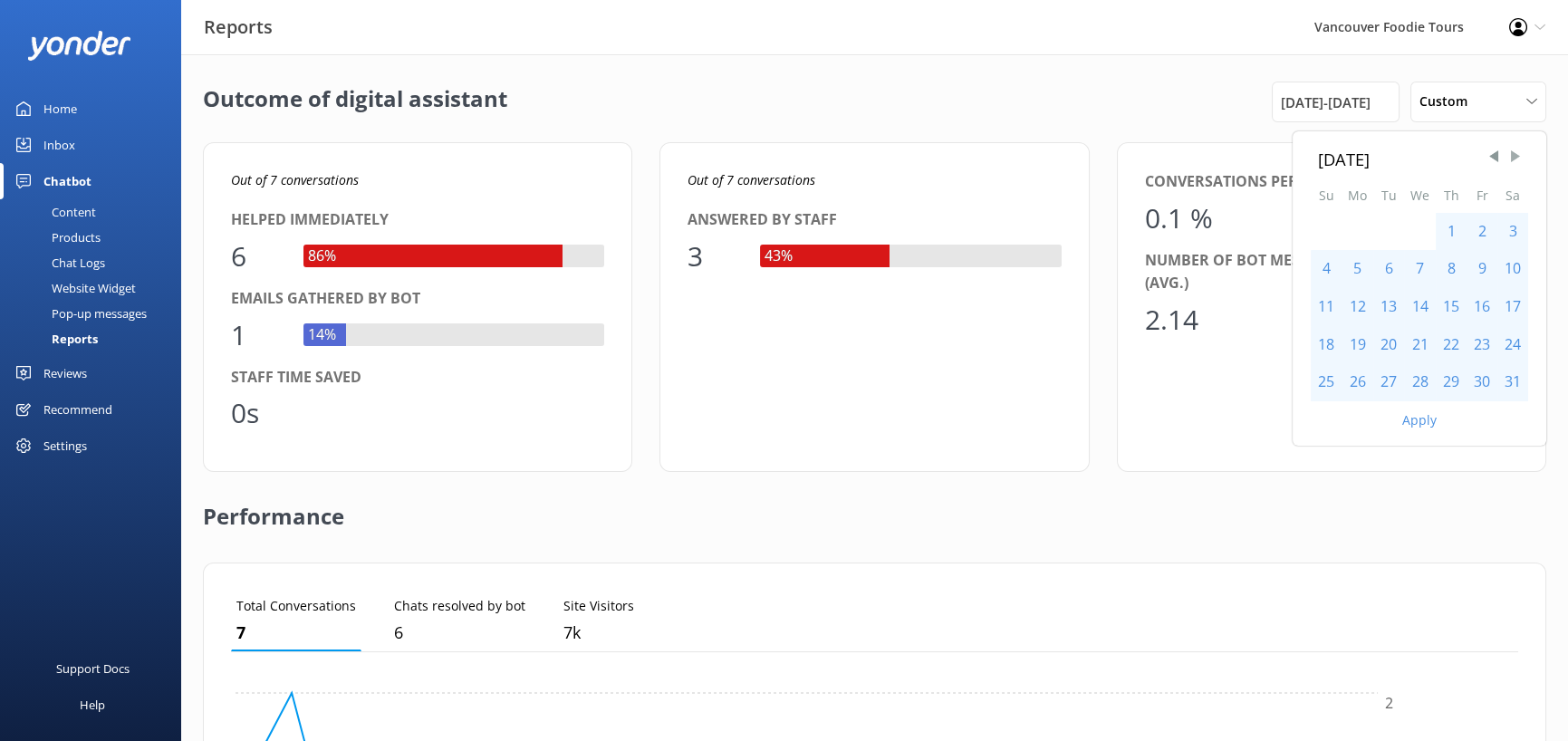
click at [1511, 166] on span "Next Month" at bounding box center [1515, 156] width 18 height 18
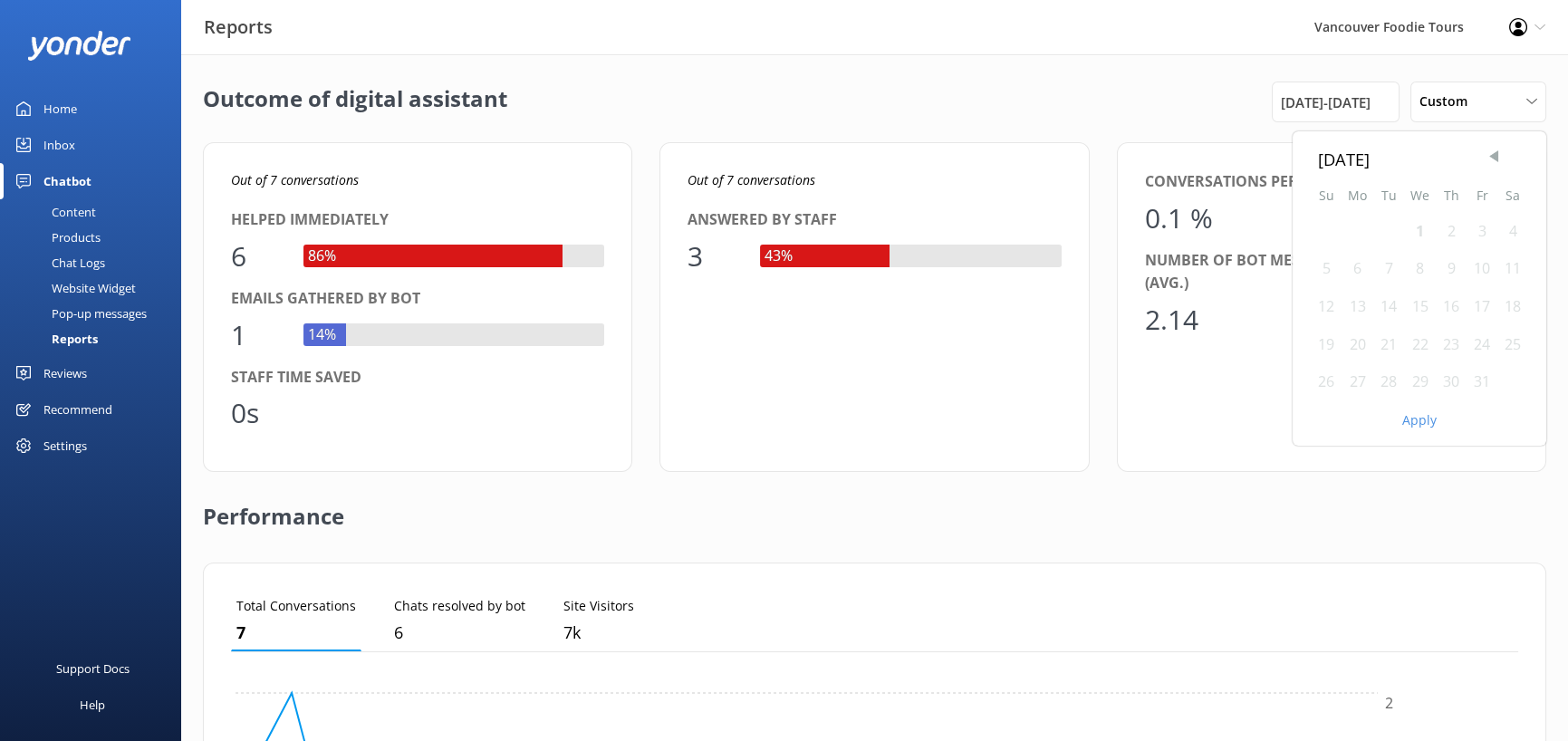
click at [1485, 166] on span "Previous Month" at bounding box center [1493, 156] width 18 height 18
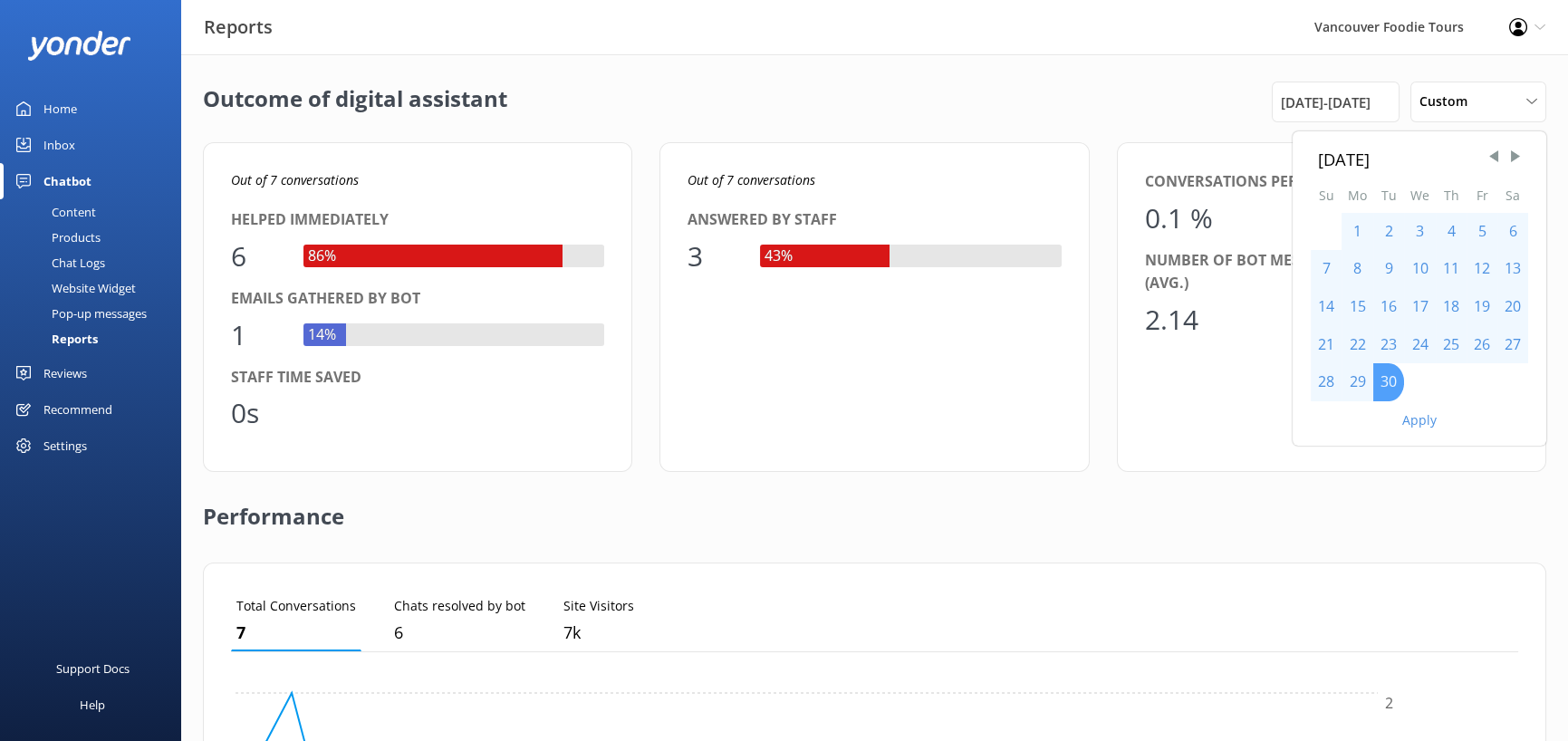
click at [1374, 401] on div "30" at bounding box center [1389, 382] width 31 height 38
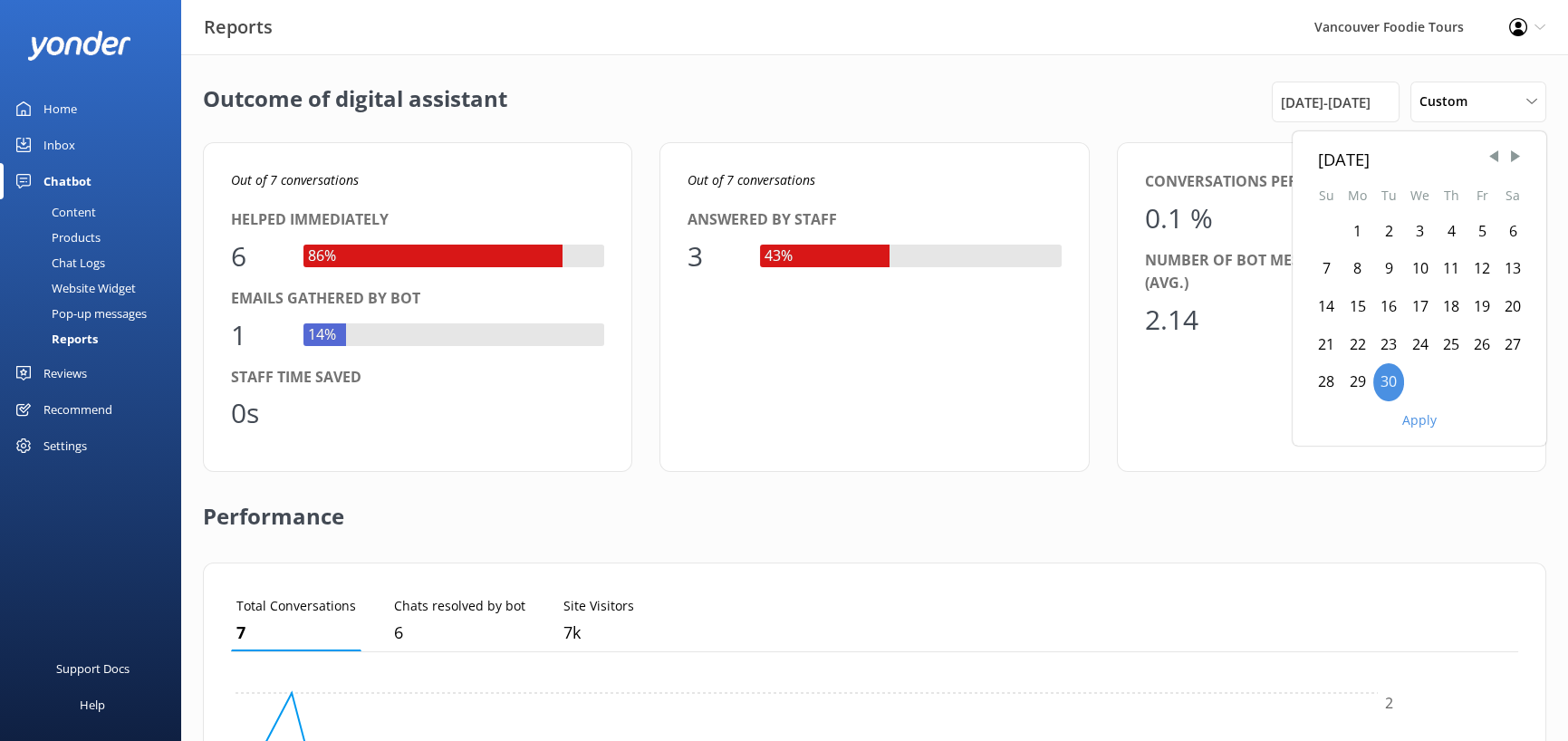
click at [1402, 427] on button "Apply" at bounding box center [1420, 419] width 34 height 12
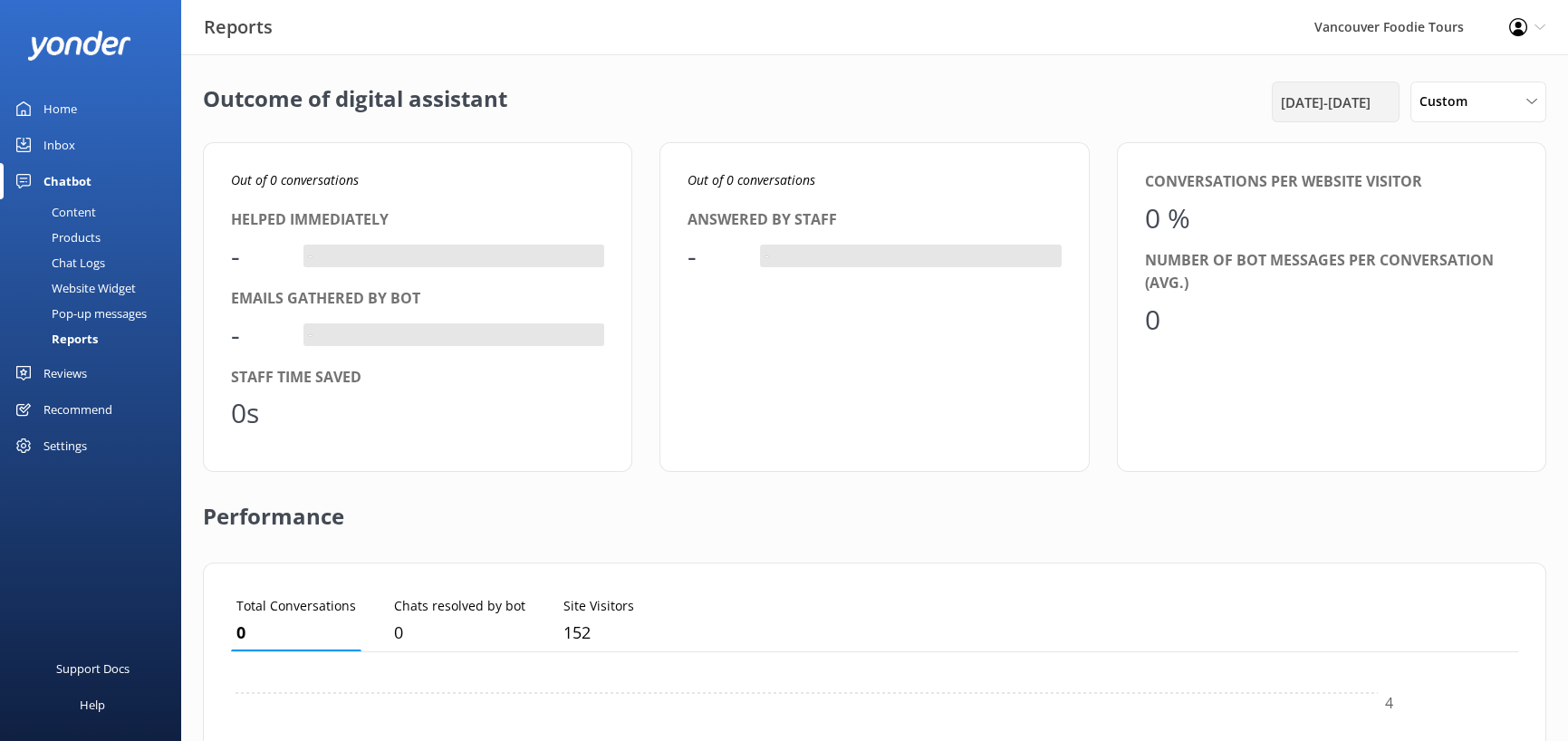
click at [1305, 113] on span "[DATE] - [DATE]" at bounding box center [1326, 102] width 90 height 22
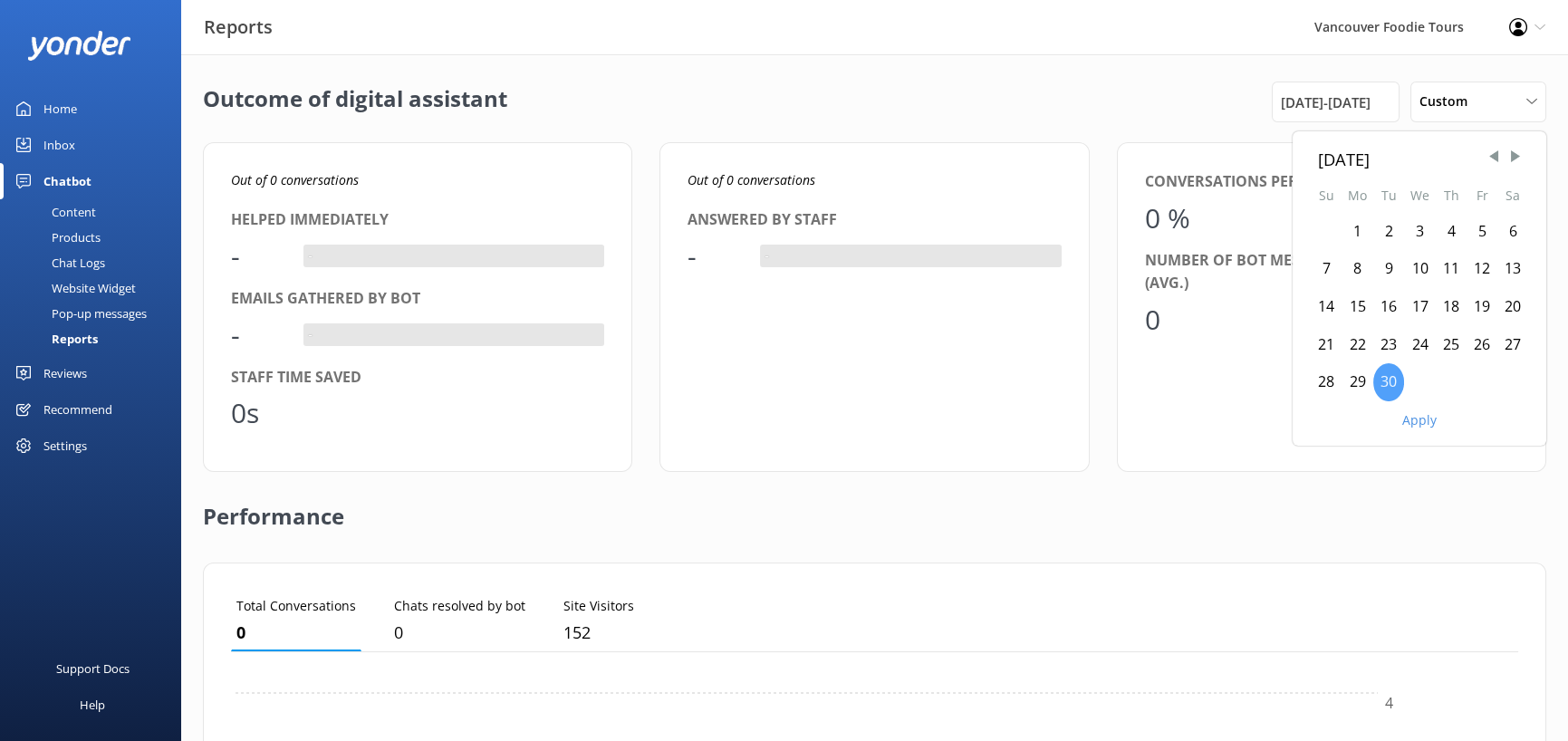
click at [1374, 401] on div "30" at bounding box center [1389, 382] width 31 height 38
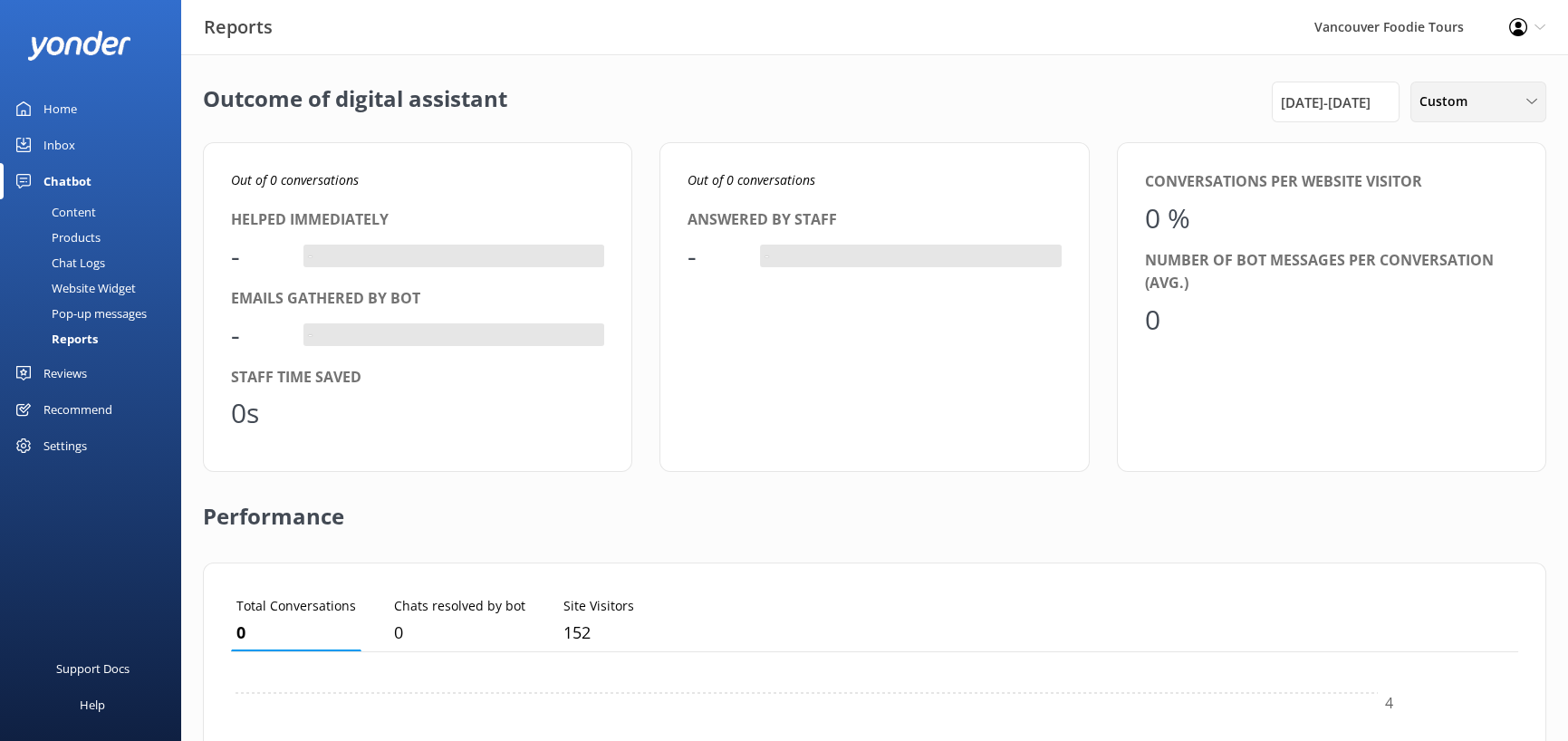
click at [1420, 111] on span "Custom" at bounding box center [1449, 101] width 59 height 20
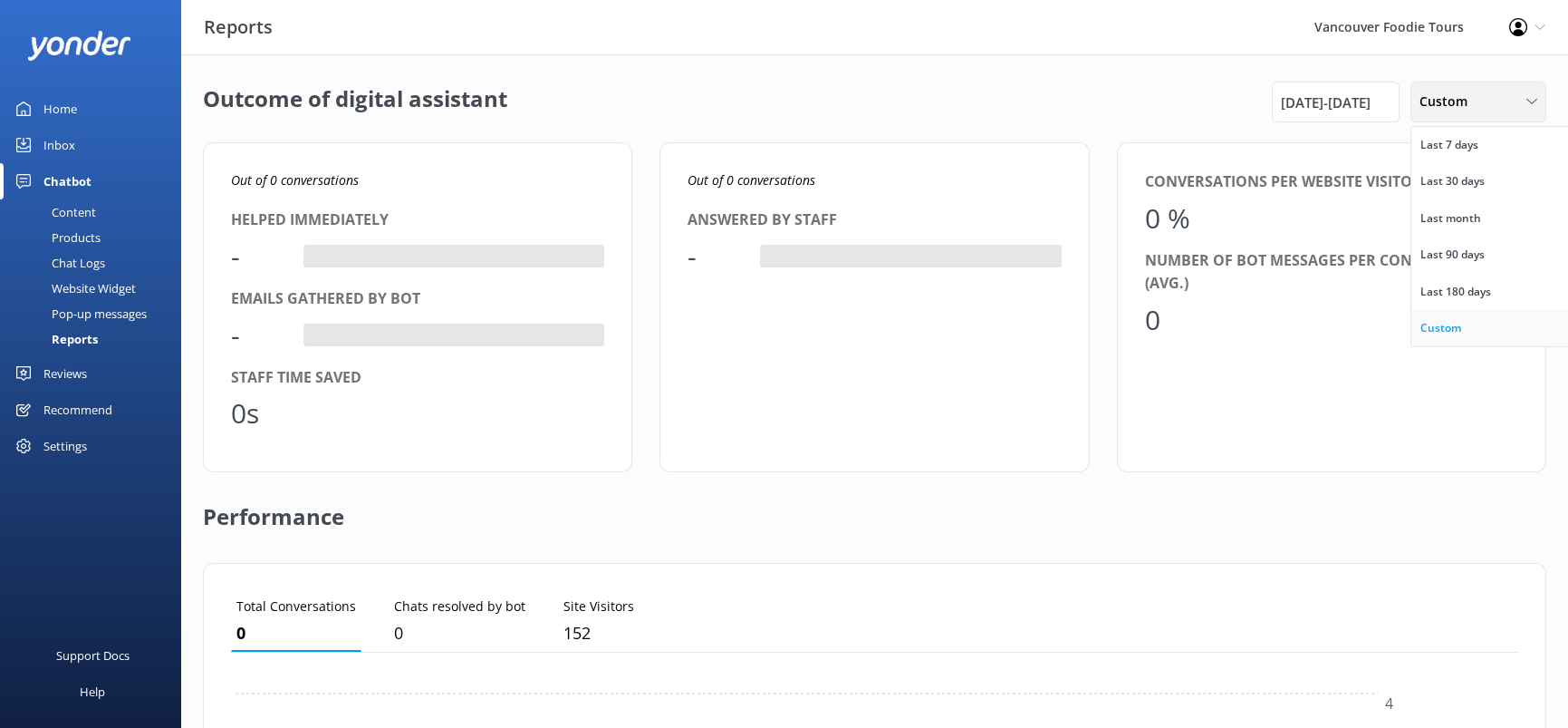
click at [1428, 337] on div "Custom" at bounding box center [1441, 328] width 41 height 18
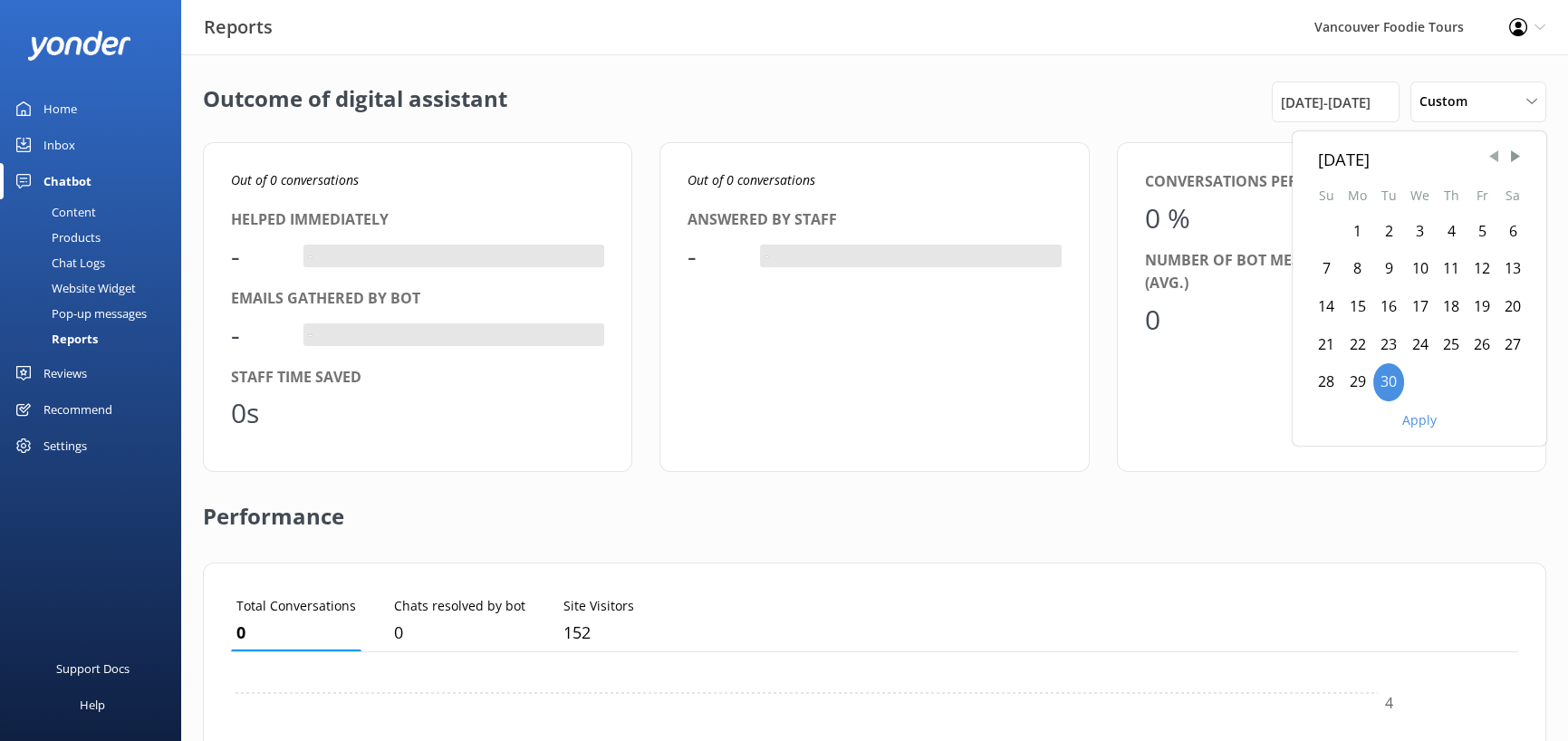
click at [1485, 166] on span "Previous Month" at bounding box center [1493, 156] width 18 height 18
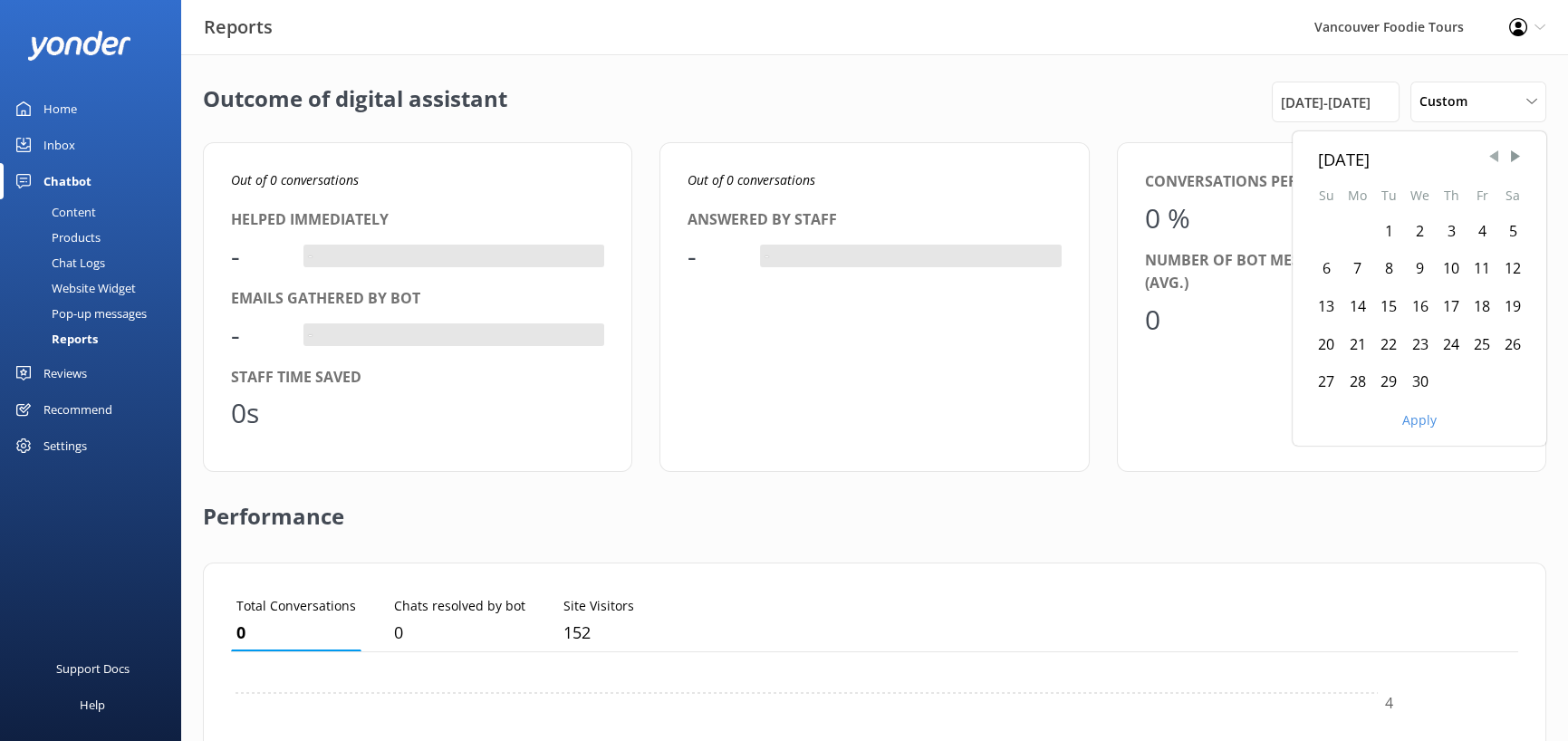
click at [1485, 166] on span "Previous Month" at bounding box center [1493, 156] width 18 height 18
click at [1404, 251] on div "1" at bounding box center [1420, 232] width 32 height 38
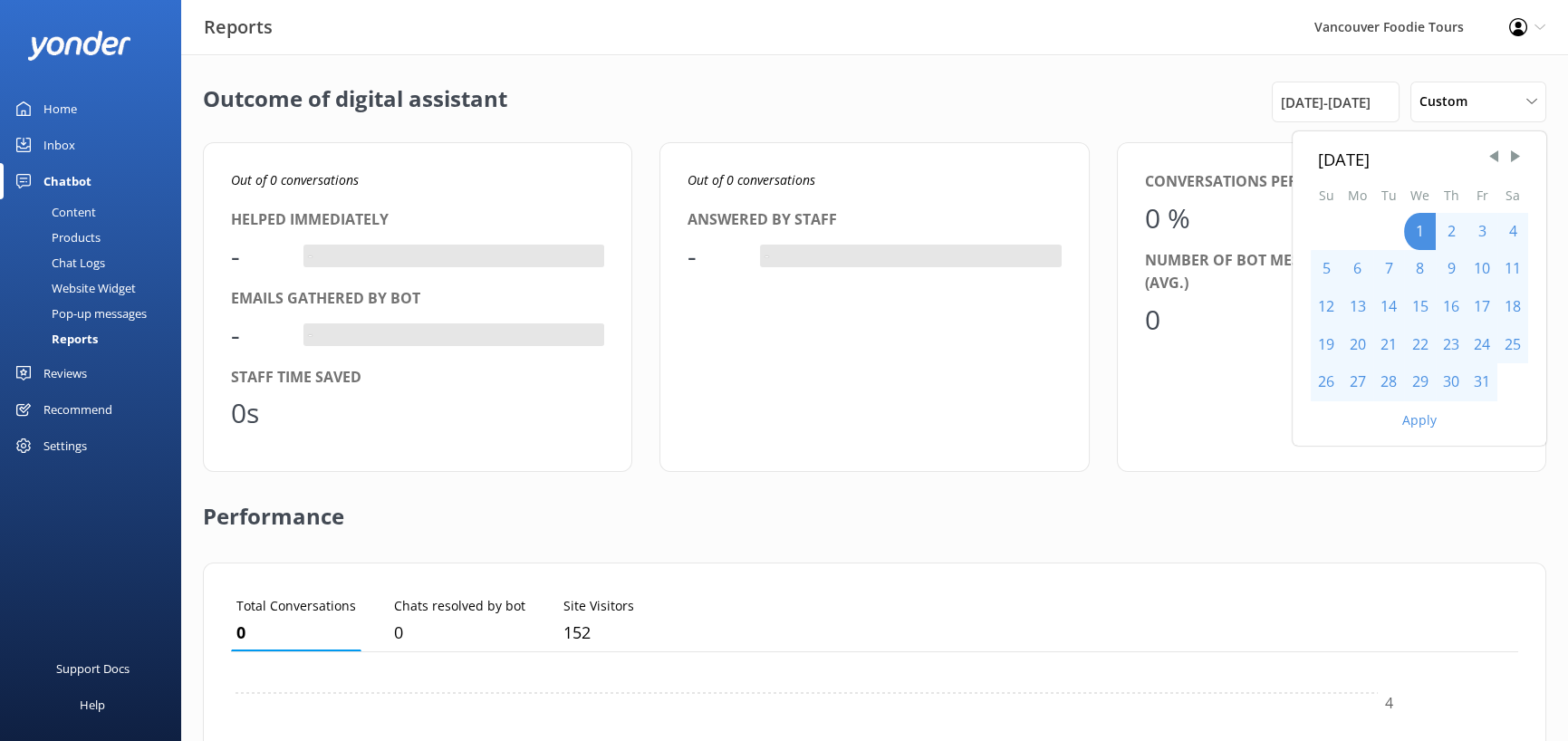
click at [1402, 427] on button "Apply" at bounding box center [1420, 419] width 34 height 12
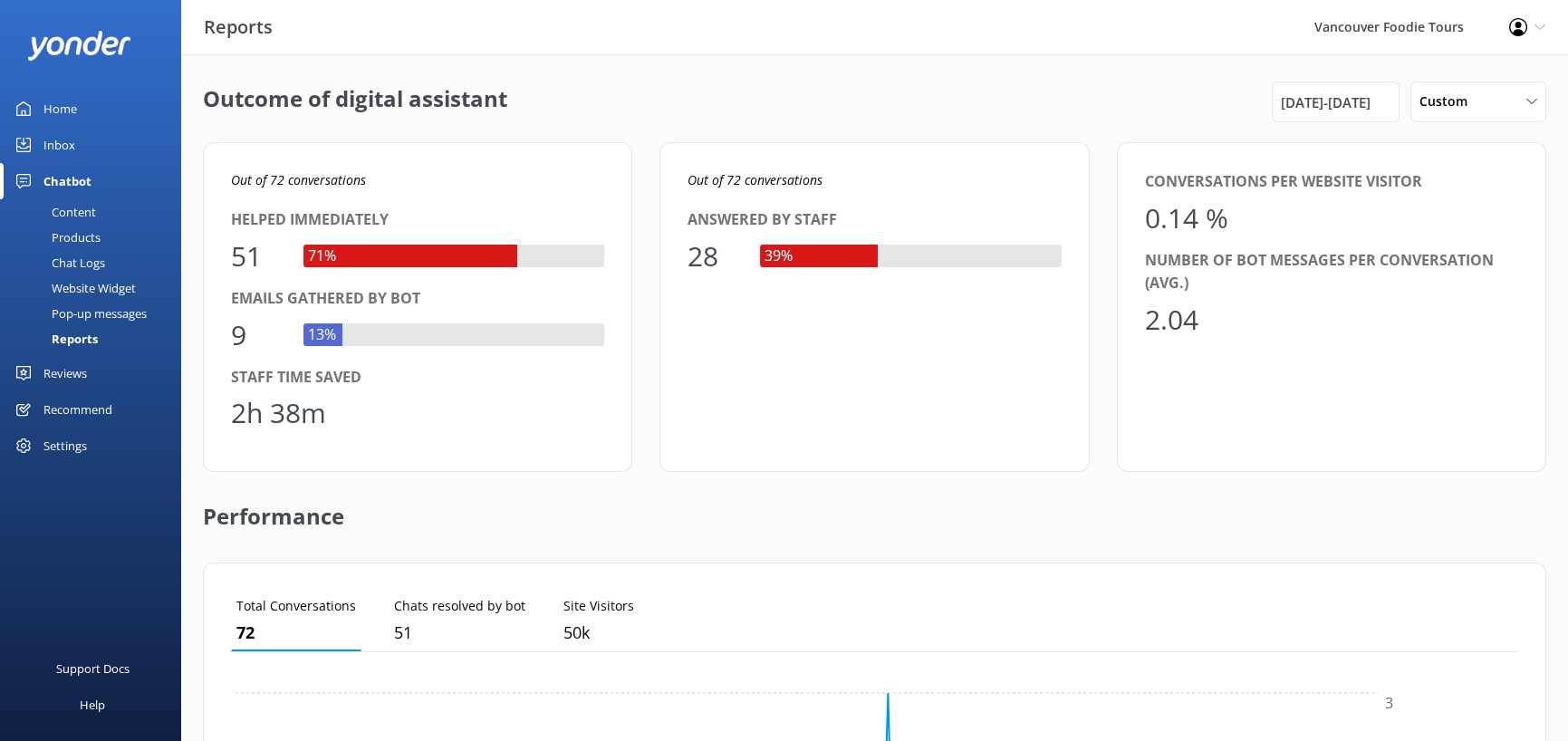
scroll to position [0, 0]
